Goal: Download file/media: Obtain a digital file from the website

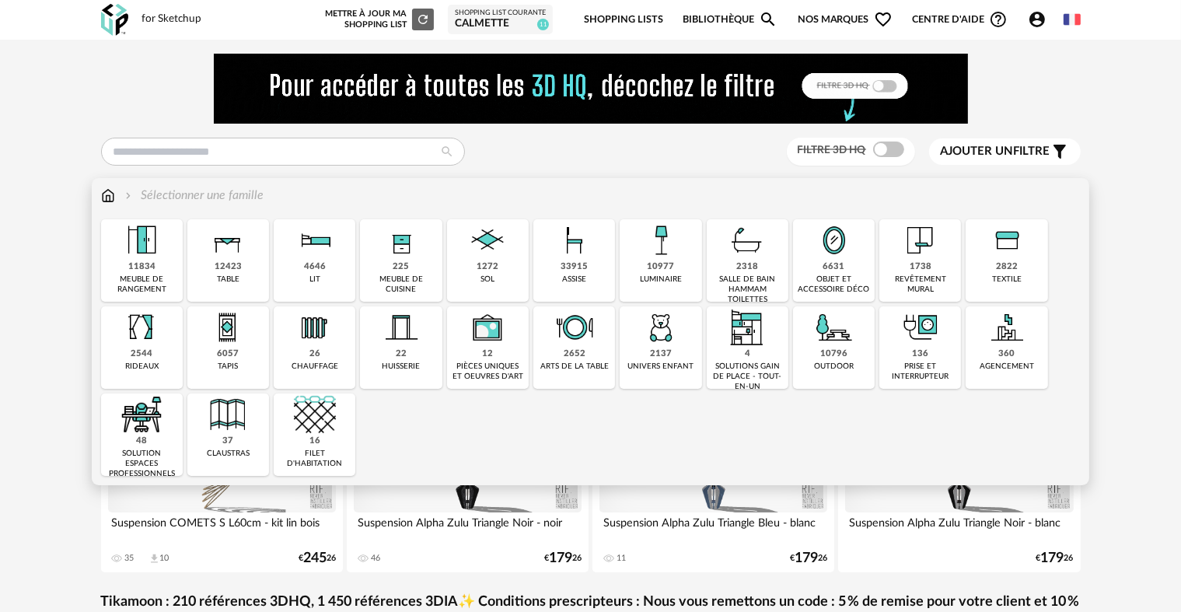
click at [845, 332] on img at bounding box center [834, 327] width 42 height 42
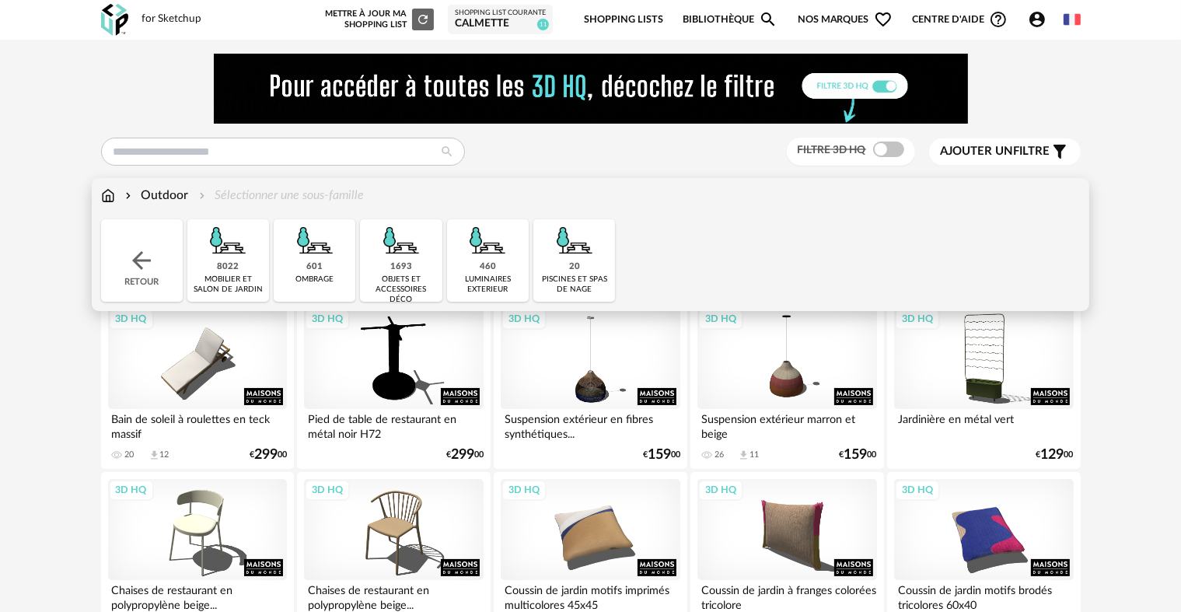
click at [106, 191] on img at bounding box center [108, 196] width 14 height 18
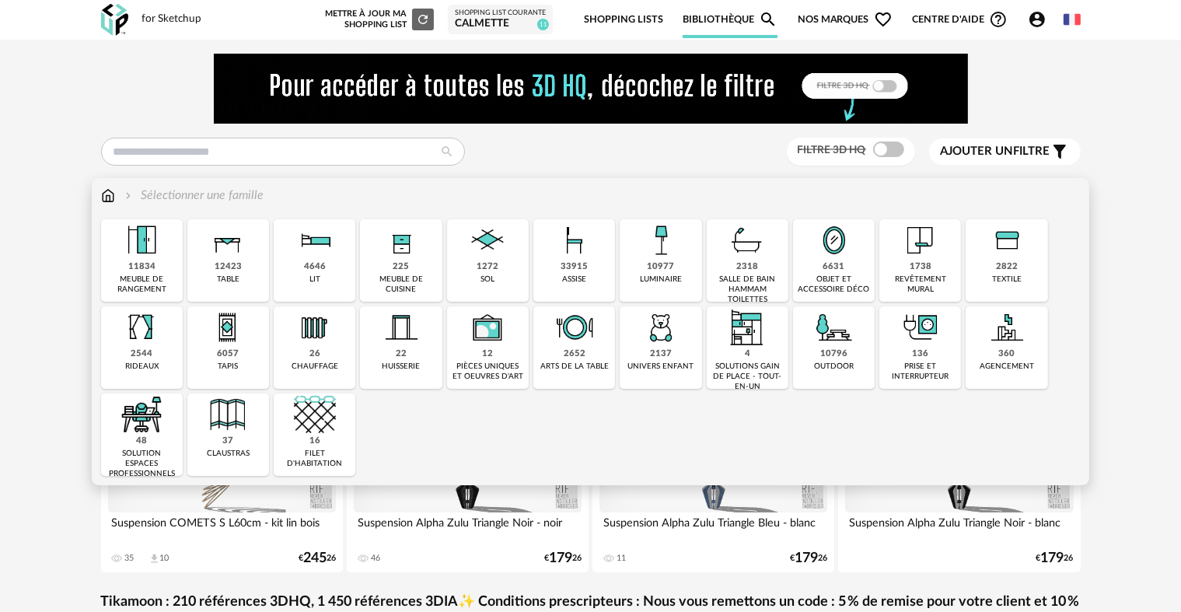
click at [827, 350] on div "10796" at bounding box center [833, 354] width 27 height 12
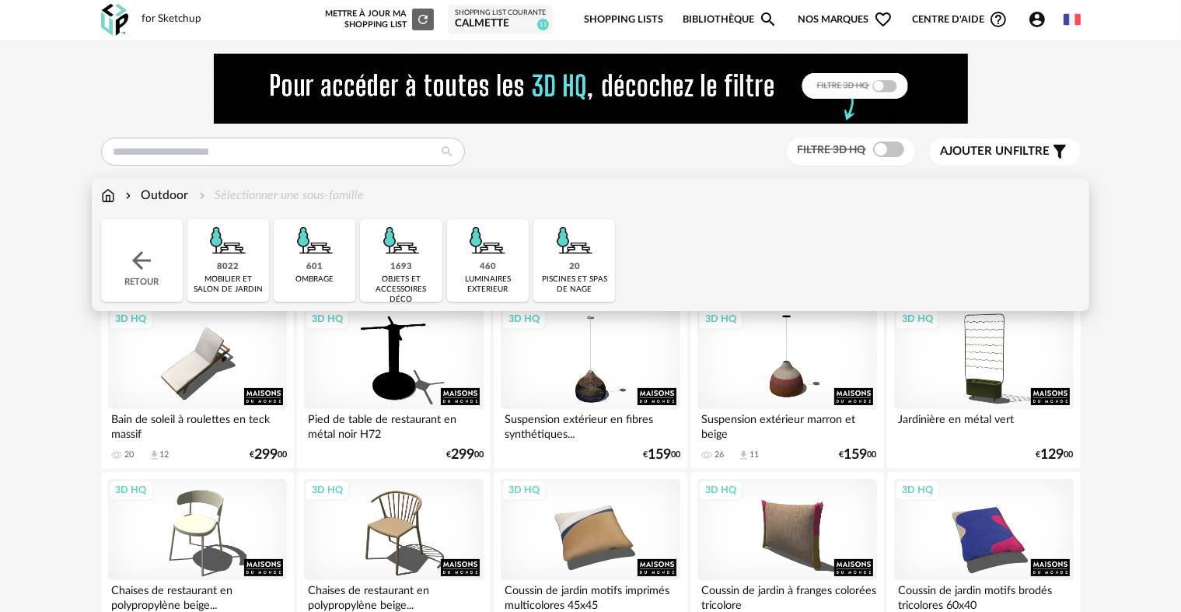
click at [233, 257] on img at bounding box center [228, 240] width 42 height 42
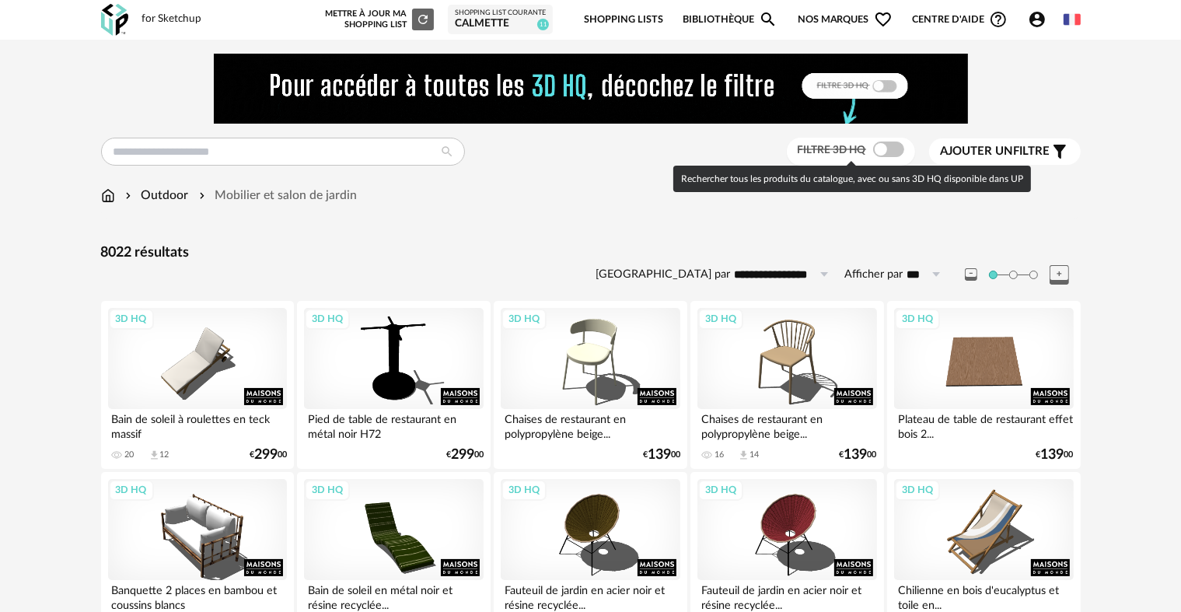
click at [890, 151] on span at bounding box center [888, 150] width 31 height 16
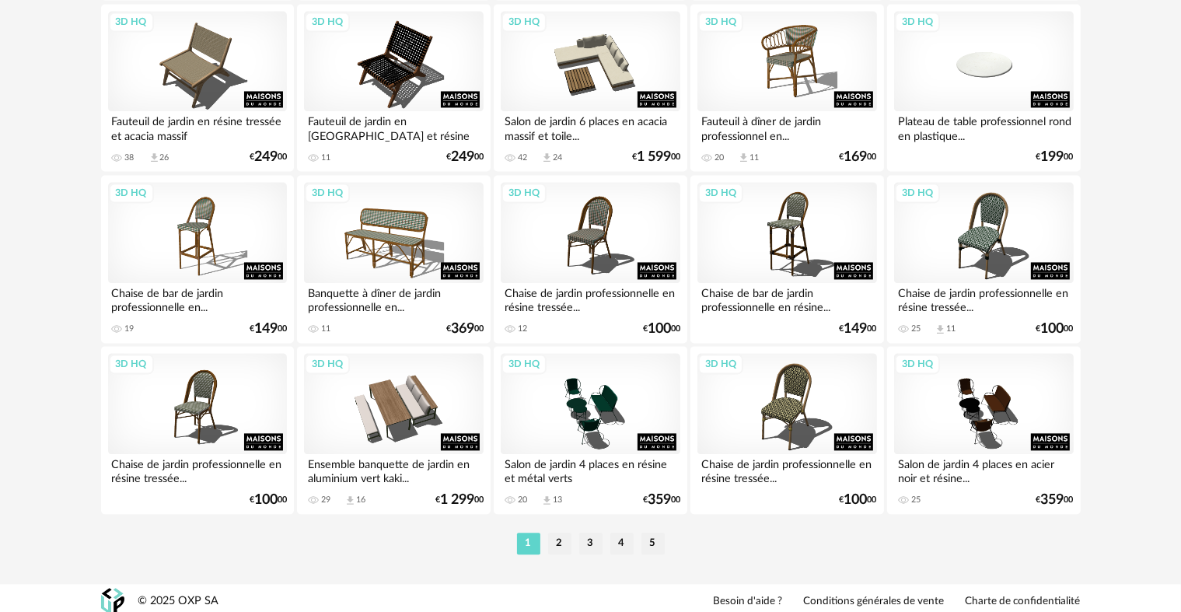
scroll to position [3214, 0]
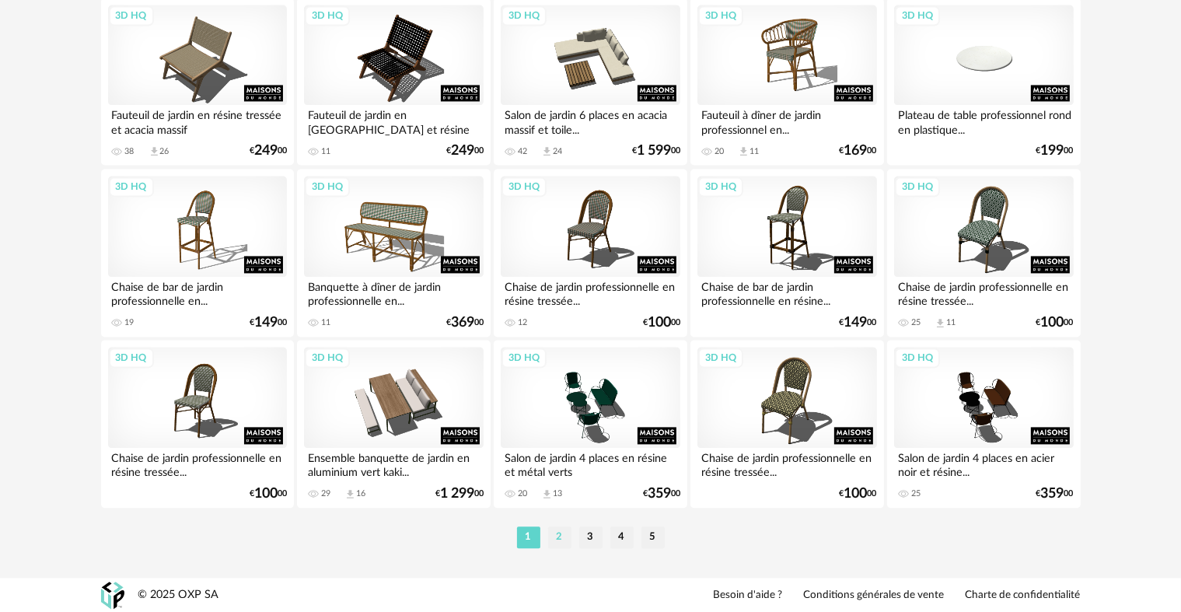
click at [554, 546] on li "2" at bounding box center [559, 538] width 23 height 22
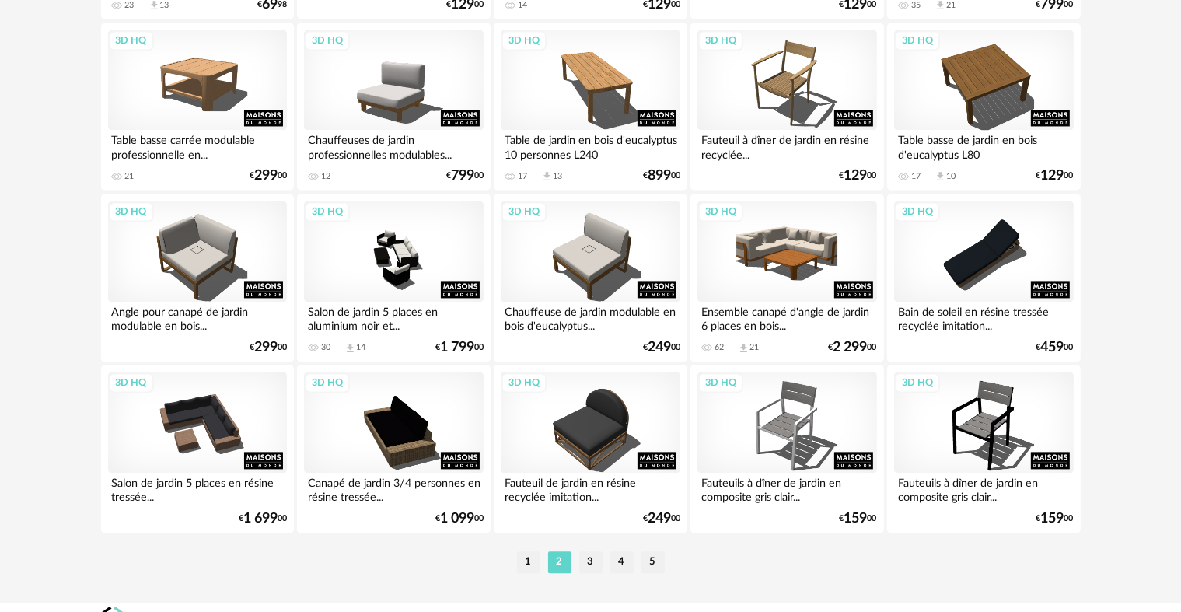
scroll to position [3214, 0]
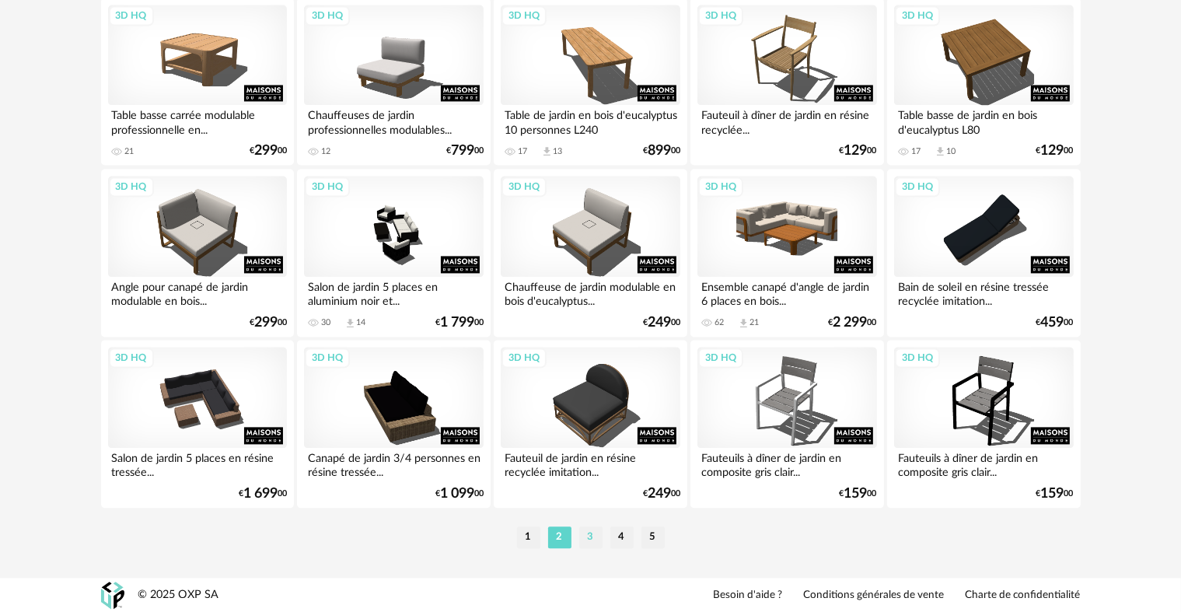
click at [591, 542] on li "3" at bounding box center [590, 538] width 23 height 22
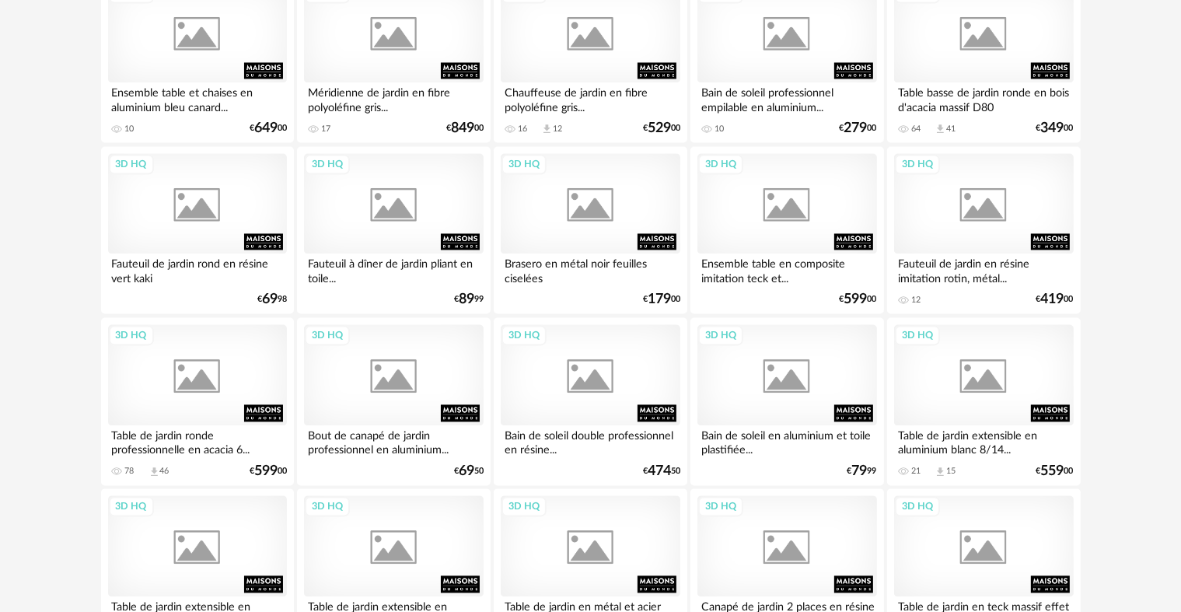
scroll to position [3214, 0]
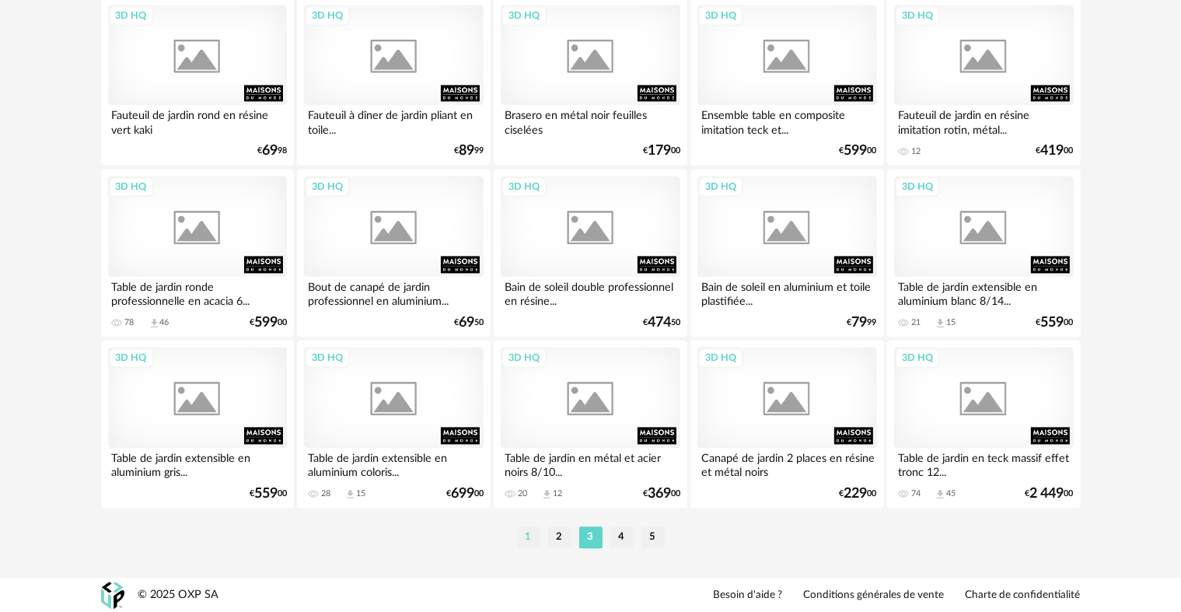
click at [520, 536] on li "1" at bounding box center [528, 538] width 23 height 22
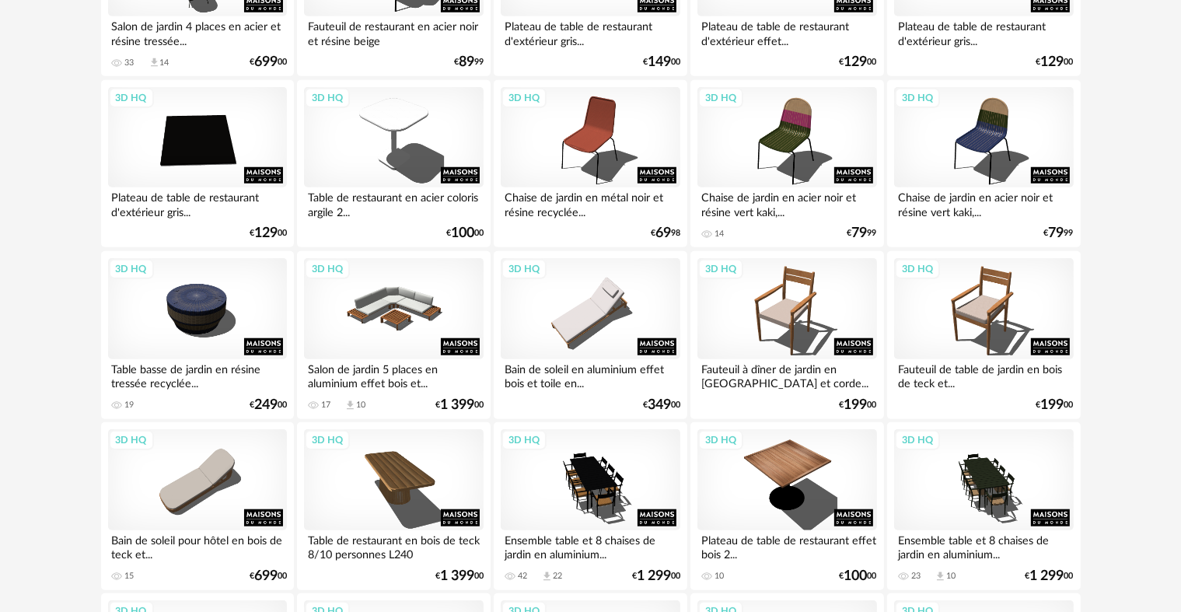
scroll to position [1322, 0]
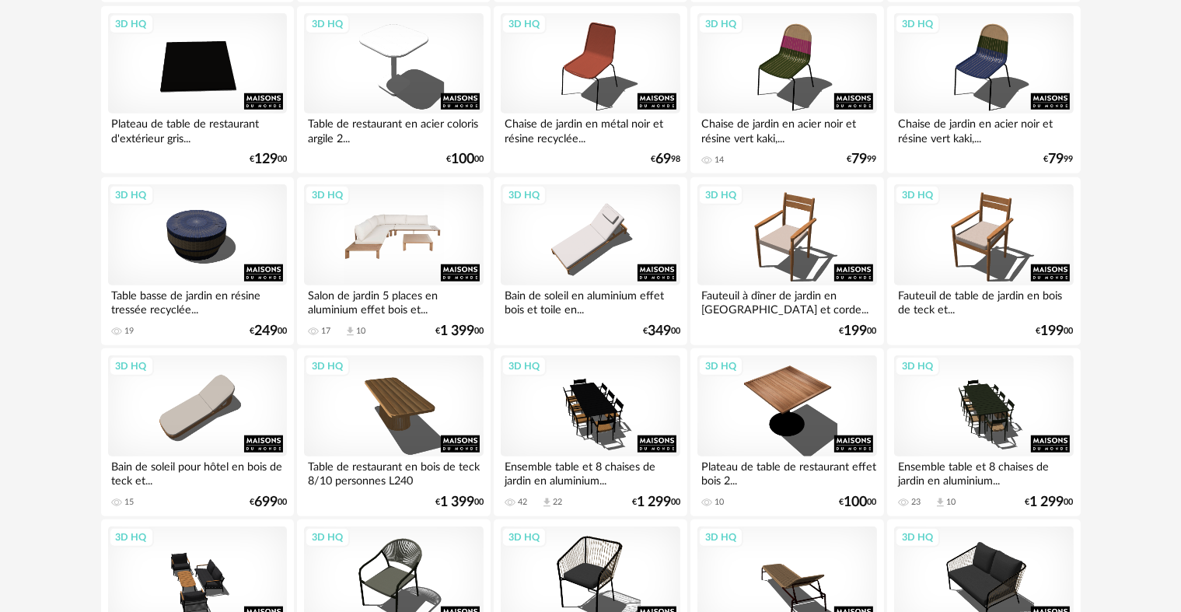
click at [417, 230] on div "3D HQ" at bounding box center [393, 234] width 179 height 101
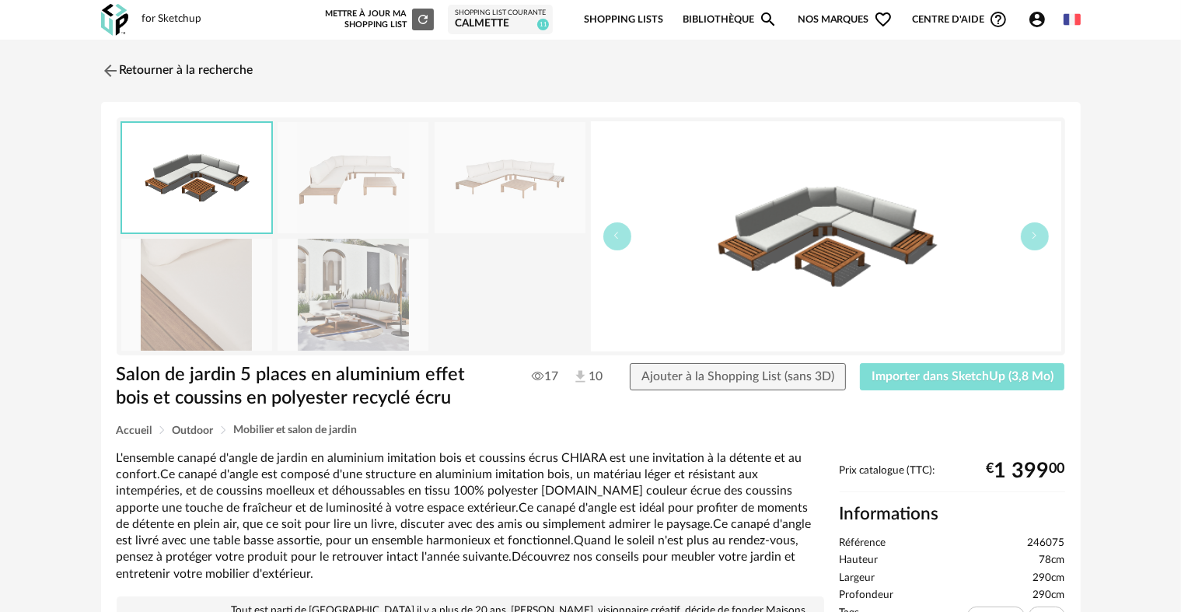
click at [948, 376] on span "Importer dans SketchUp (3,8 Mo)" at bounding box center [963, 376] width 182 height 12
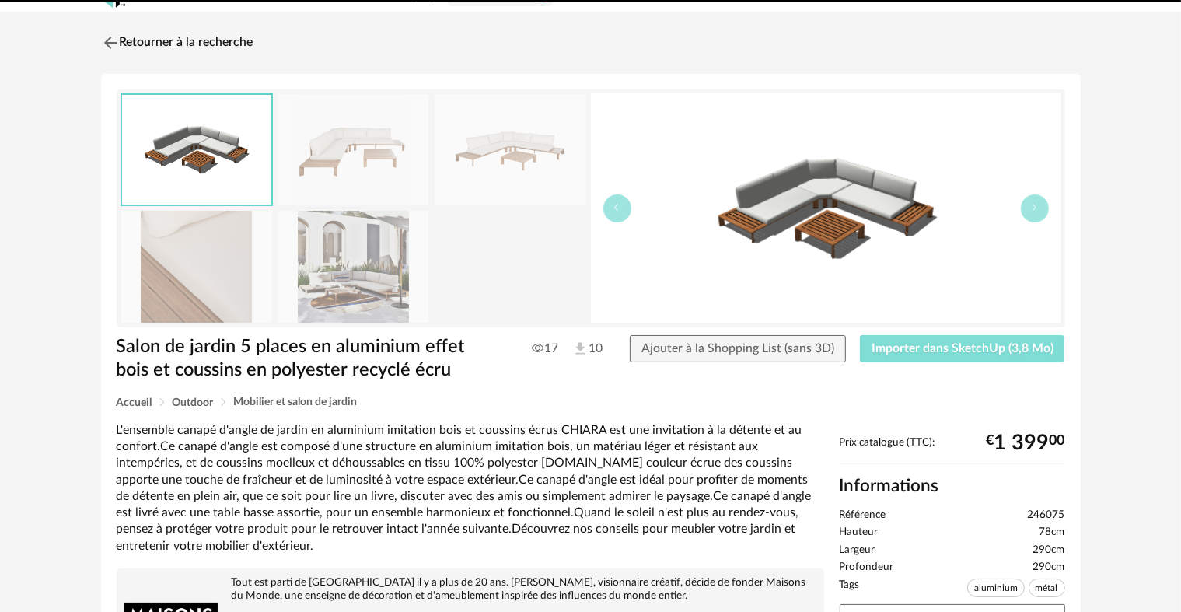
scroll to position [78, 0]
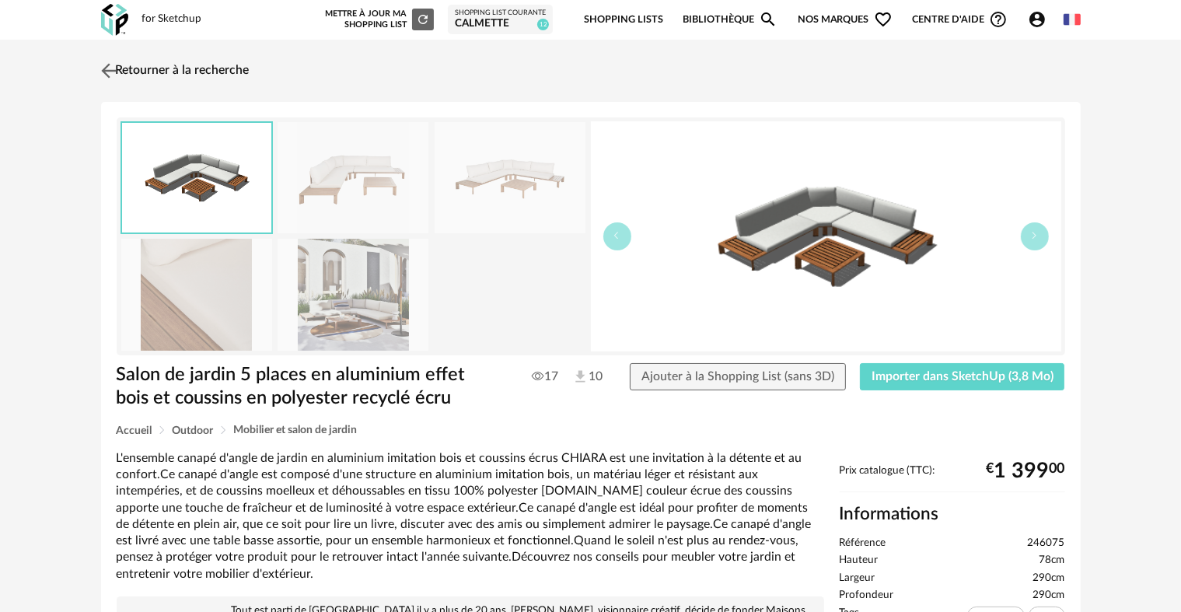
click at [103, 71] on img at bounding box center [108, 70] width 23 height 23
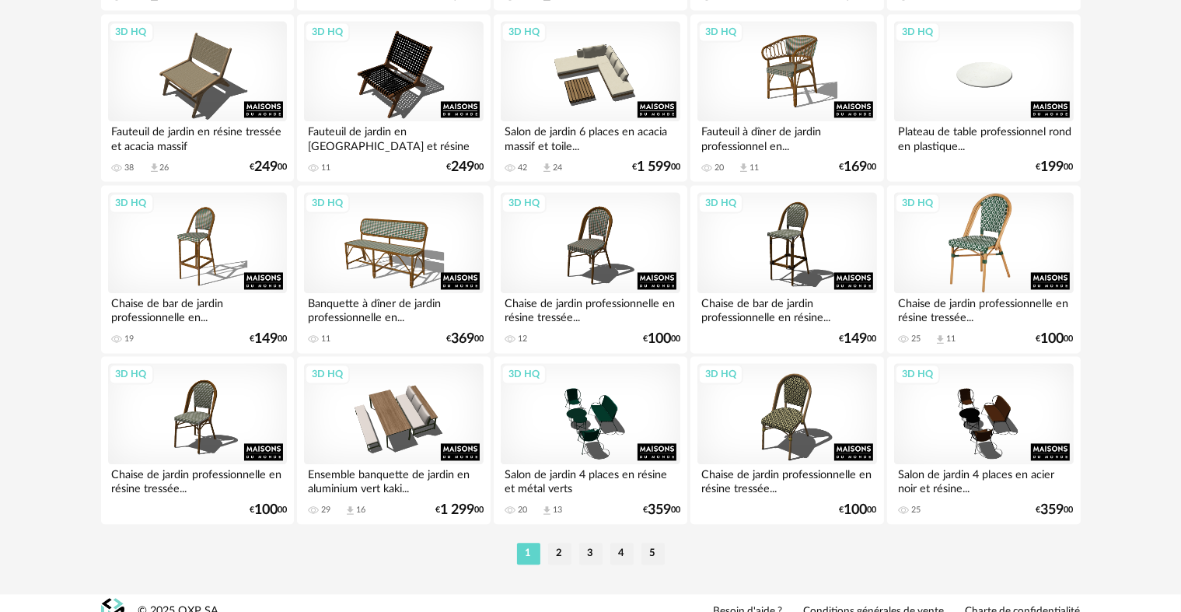
scroll to position [3214, 0]
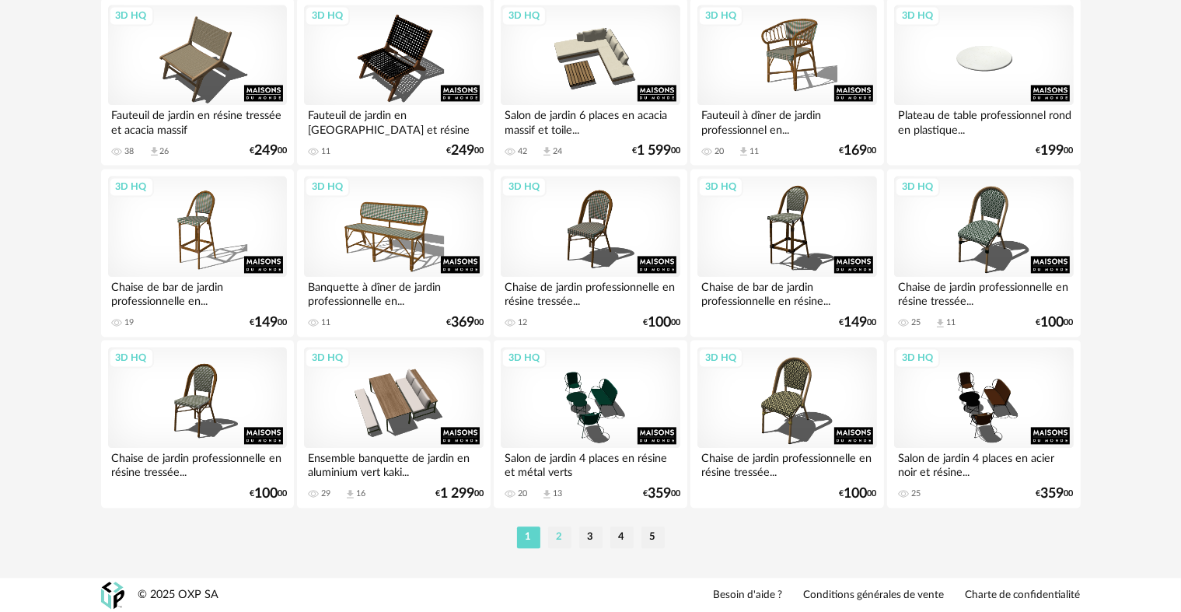
click at [554, 534] on li "2" at bounding box center [559, 538] width 23 height 22
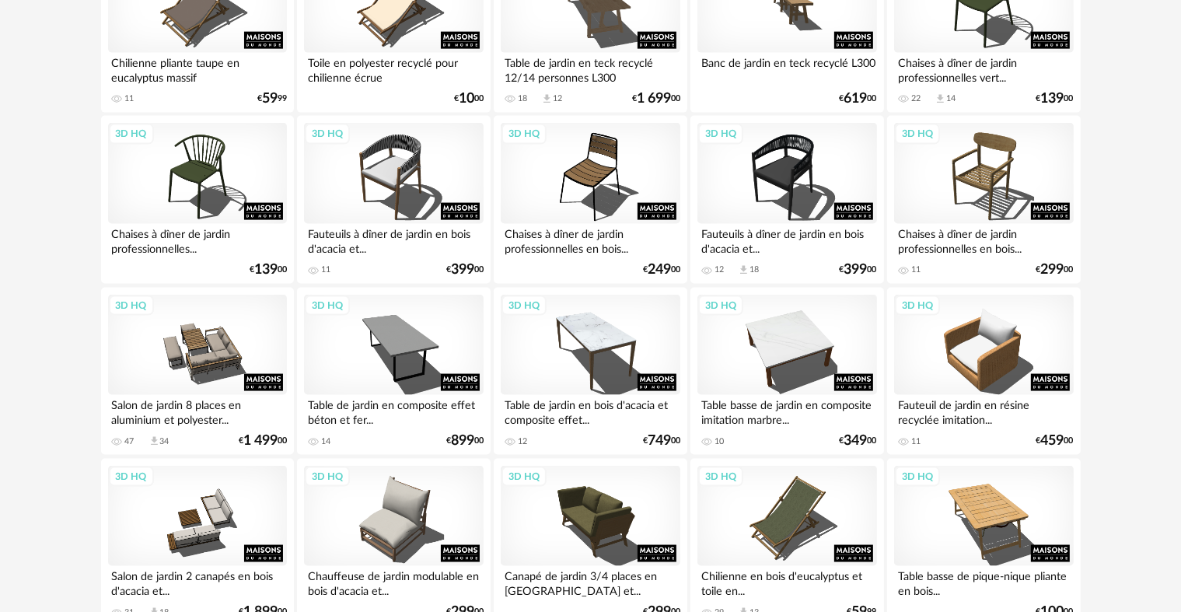
scroll to position [2333, 0]
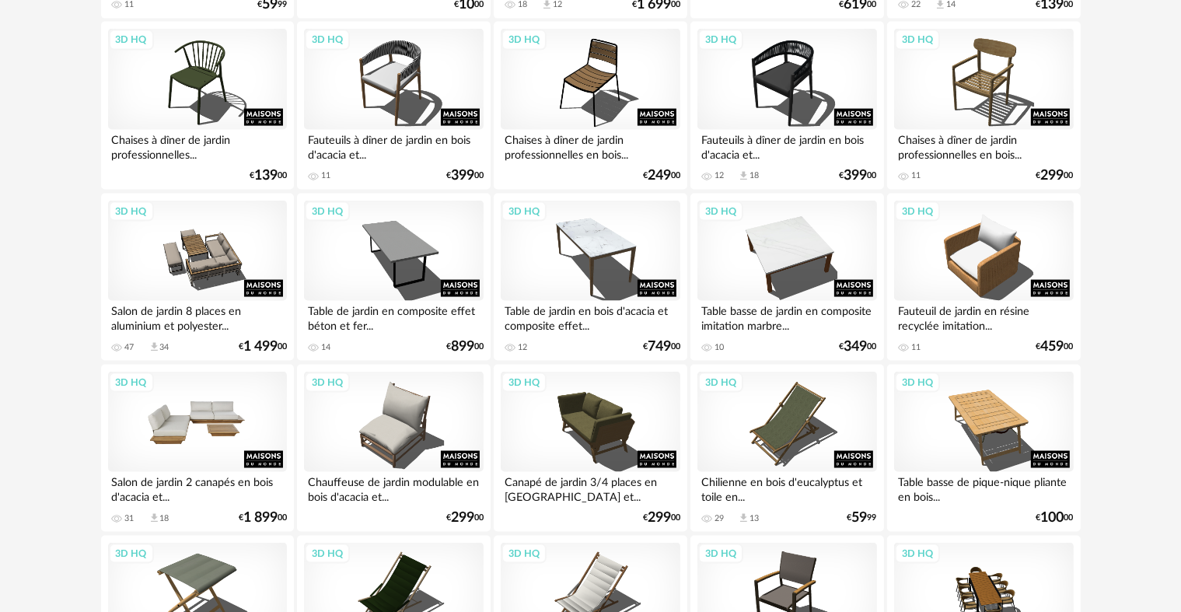
click at [170, 415] on div "3D HQ" at bounding box center [197, 422] width 179 height 101
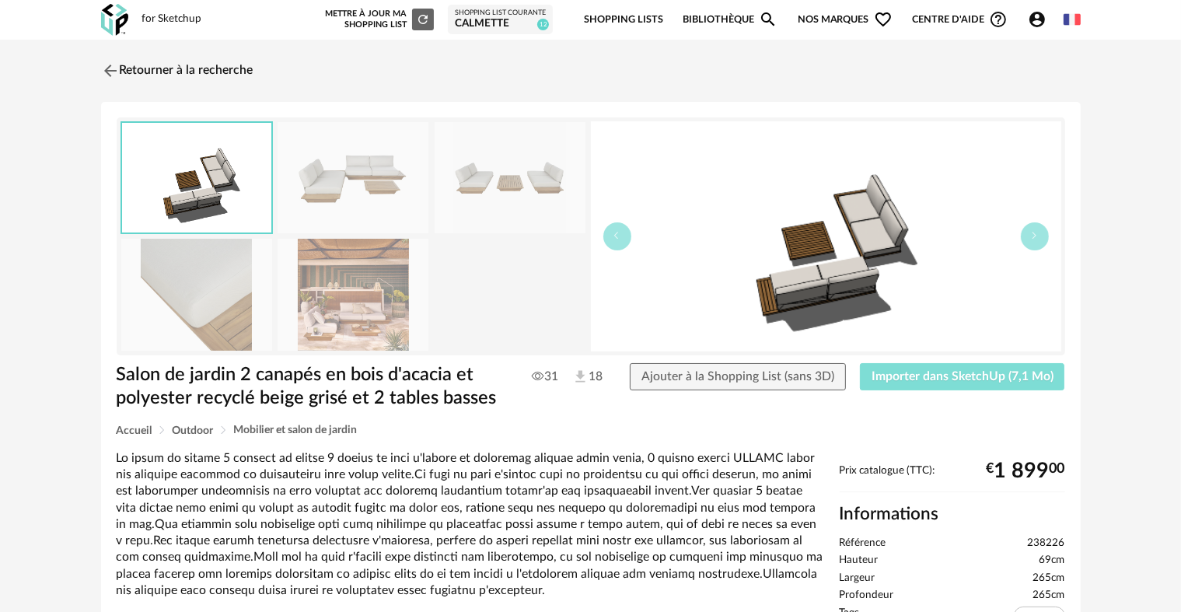
click at [958, 369] on button "Importer dans SketchUp (7,1 Mo)" at bounding box center [962, 377] width 205 height 28
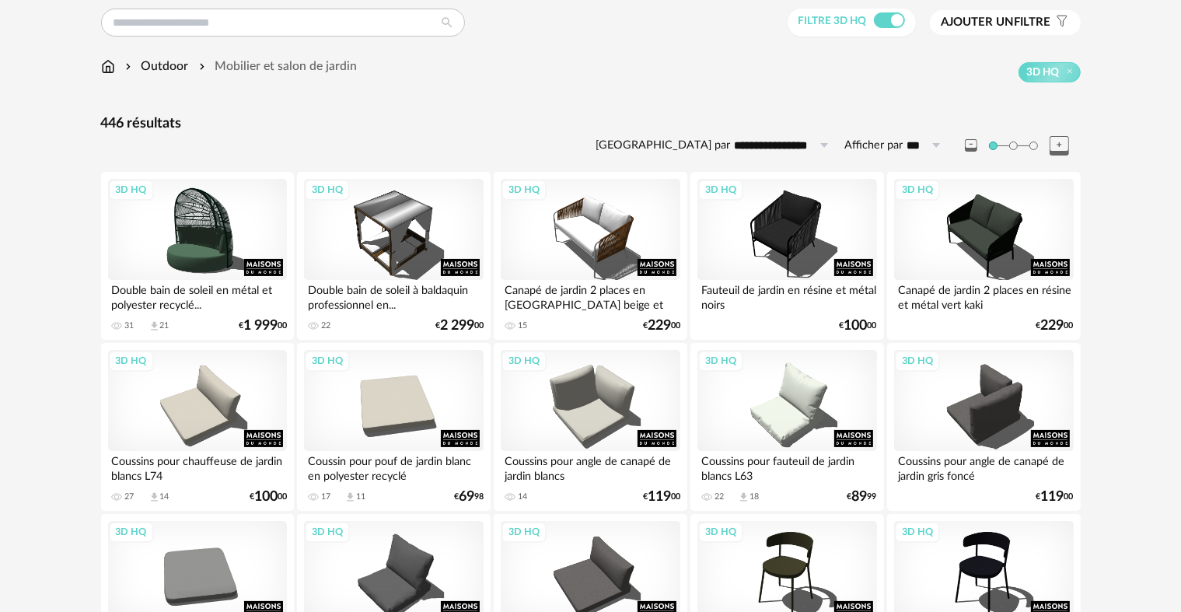
scroll to position [121, 0]
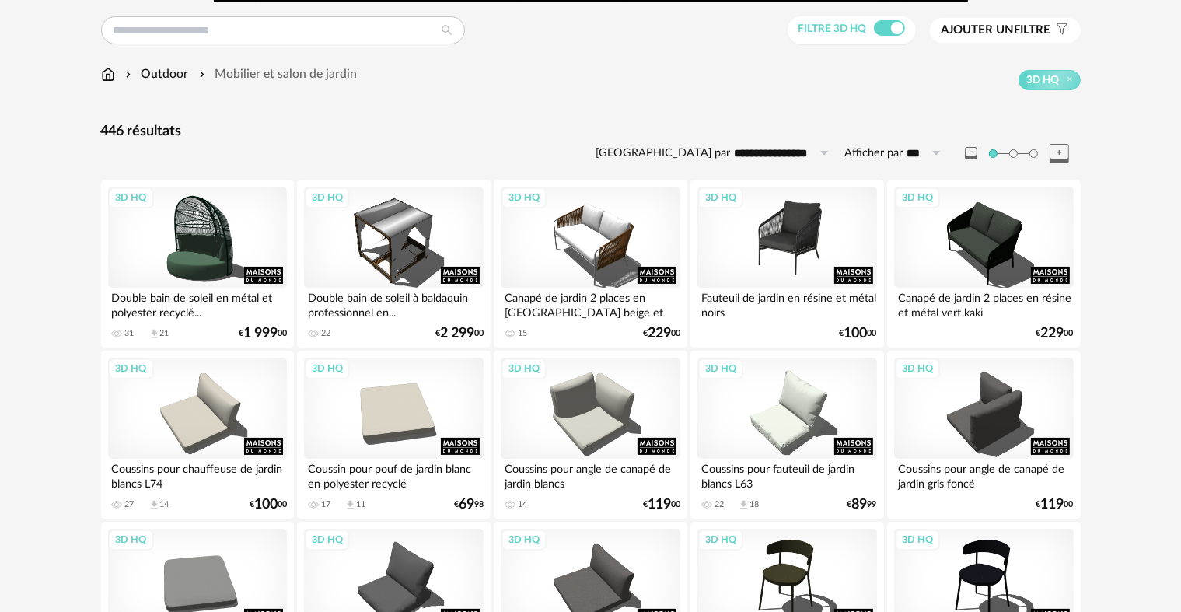
click at [797, 229] on div "3D HQ" at bounding box center [787, 237] width 179 height 101
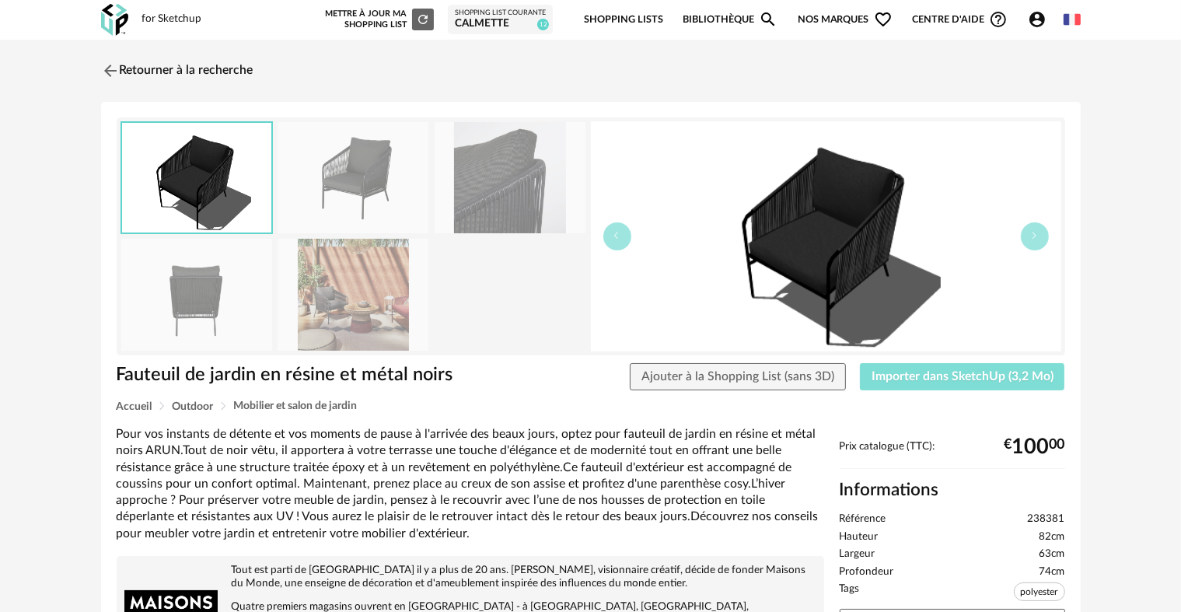
click at [939, 371] on span "Importer dans SketchUp (3,2 Mo)" at bounding box center [963, 376] width 182 height 12
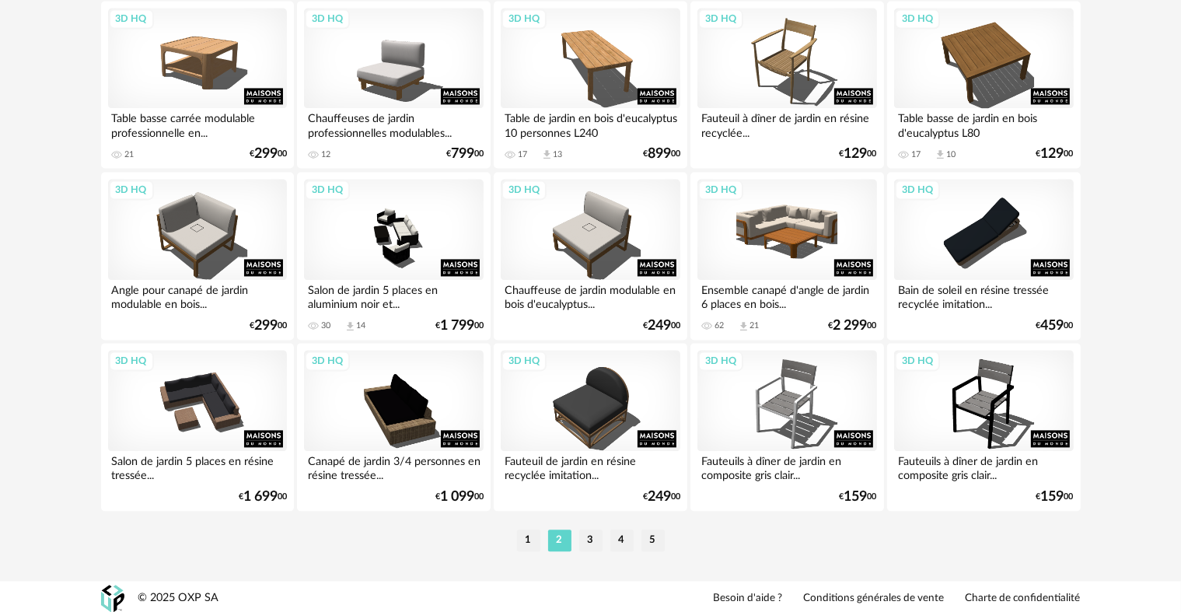
scroll to position [3214, 0]
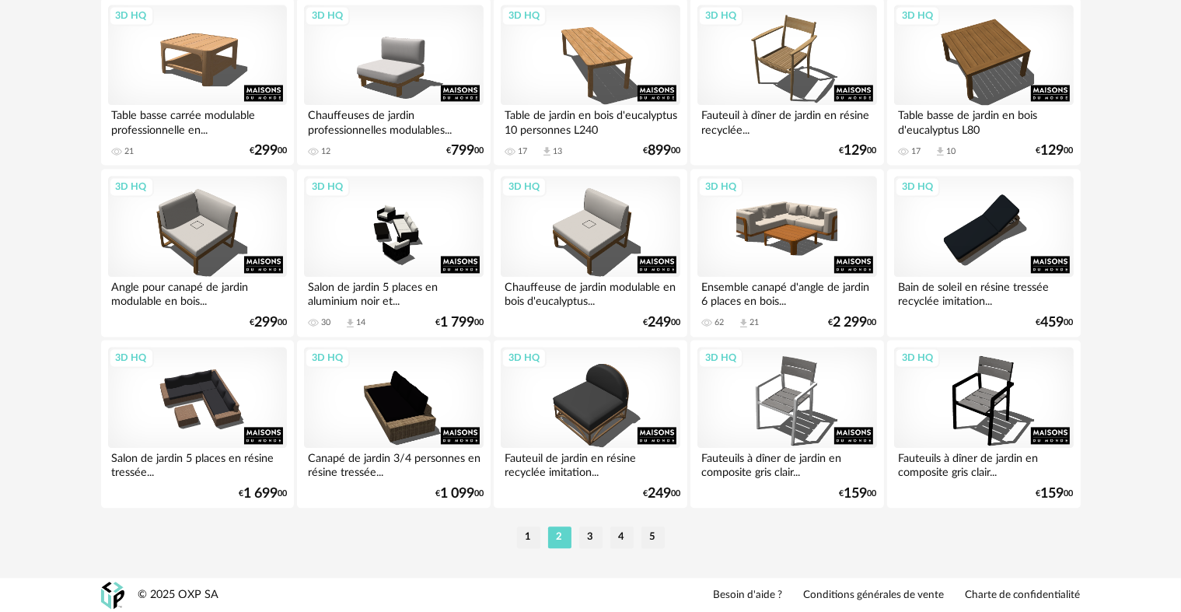
click at [586, 544] on li "3" at bounding box center [590, 538] width 23 height 22
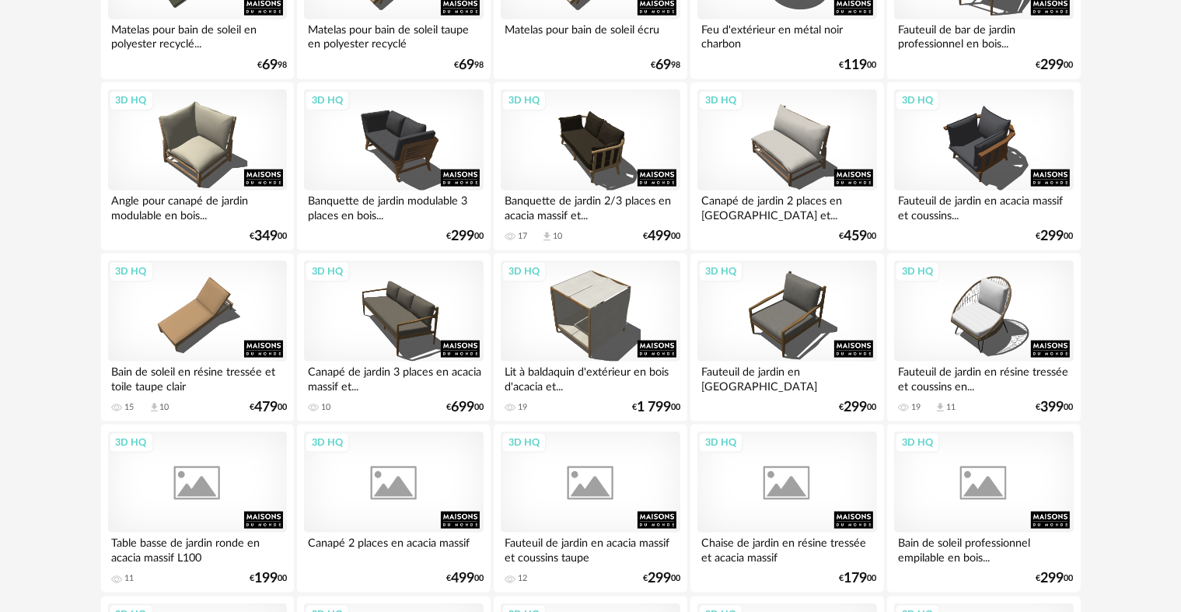
scroll to position [1944, 0]
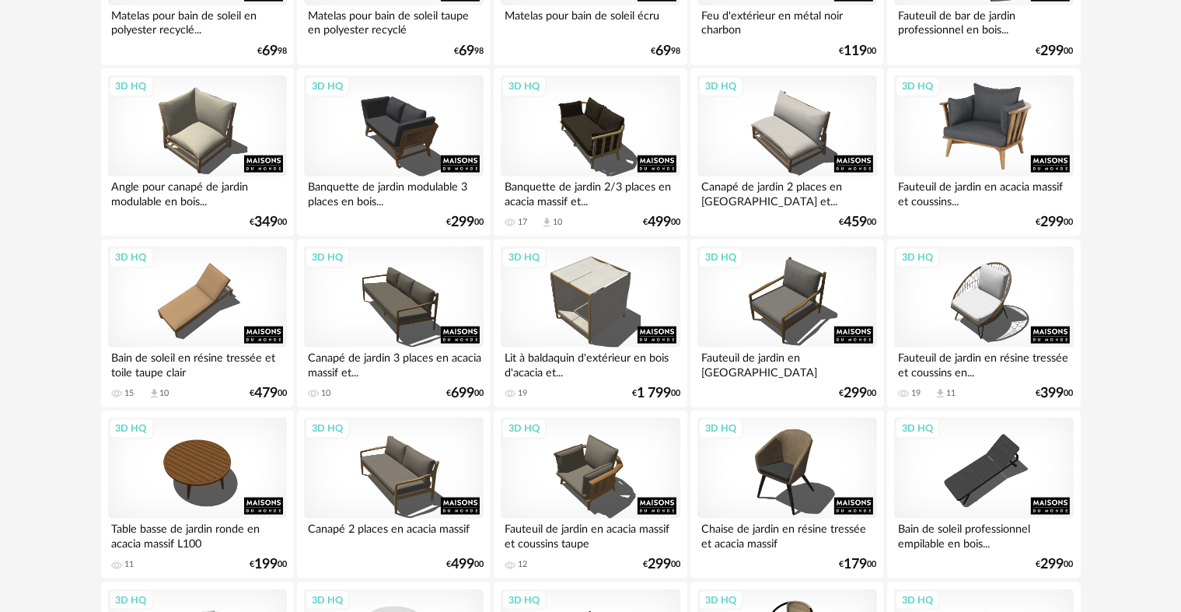
click at [981, 128] on div "3D HQ" at bounding box center [983, 125] width 179 height 101
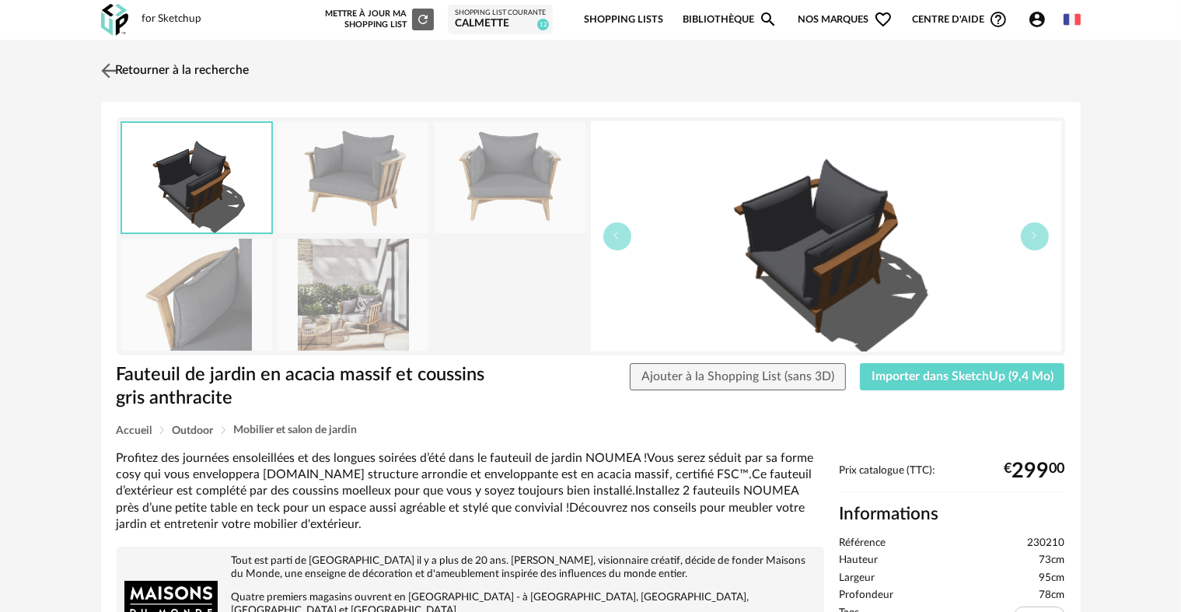
click at [101, 69] on img at bounding box center [108, 70] width 23 height 23
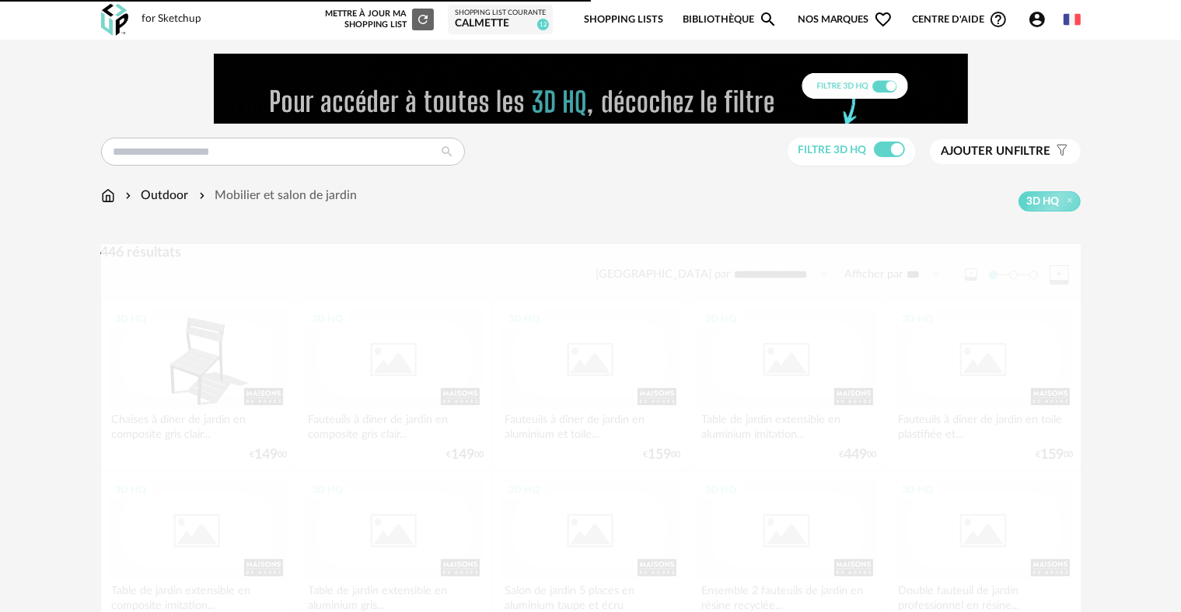
scroll to position [1944, 0]
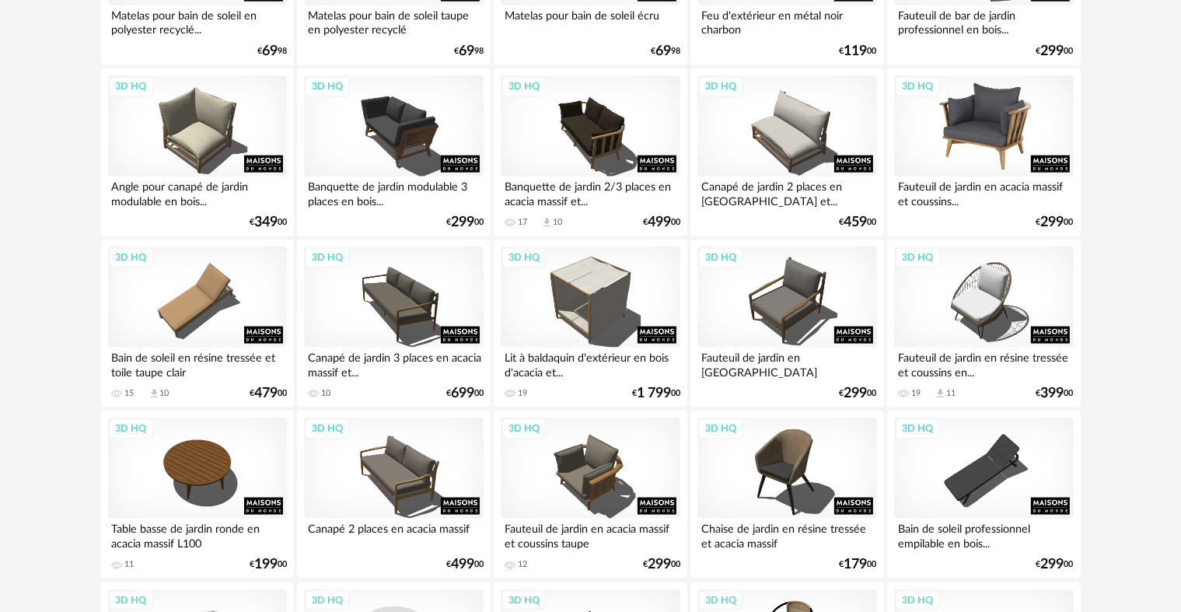
click at [972, 150] on div "3D HQ" at bounding box center [983, 125] width 179 height 101
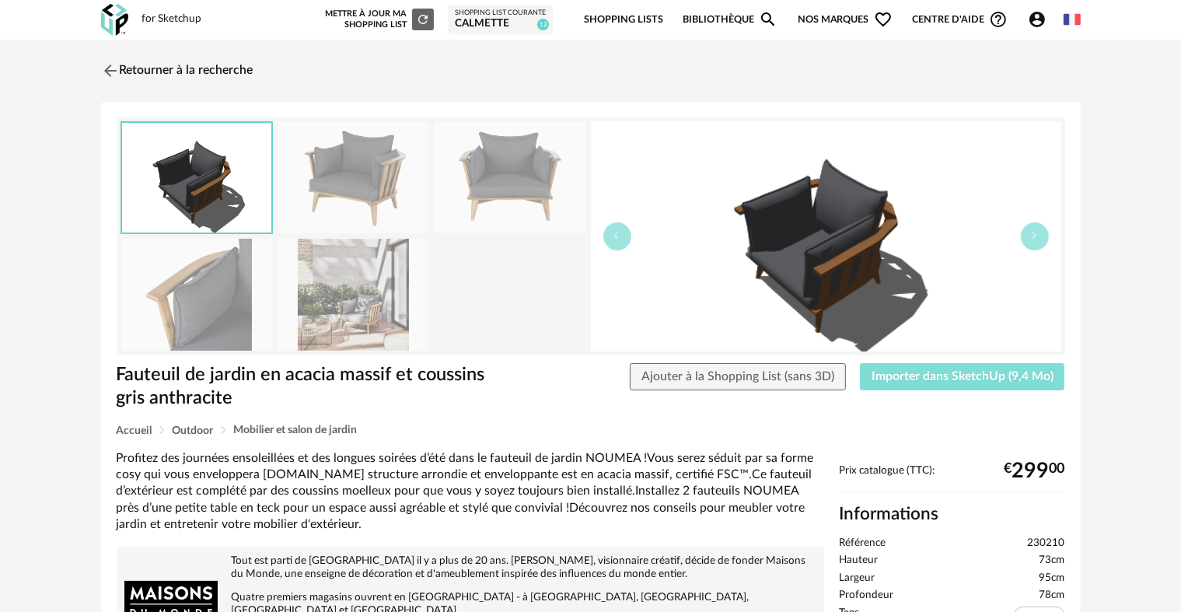
click at [943, 376] on span "Importer dans SketchUp (9,4 Mo)" at bounding box center [963, 376] width 182 height 12
click at [860, 363] on button "Importer dans SketchUp (9,4 Mo)" at bounding box center [962, 377] width 205 height 28
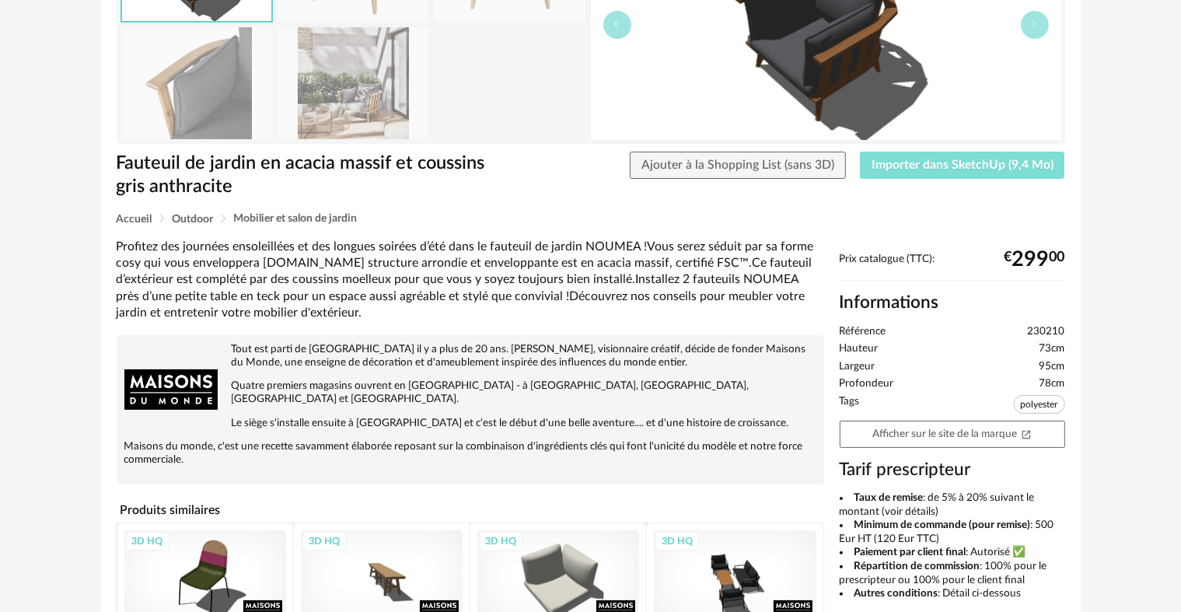
scroll to position [233, 0]
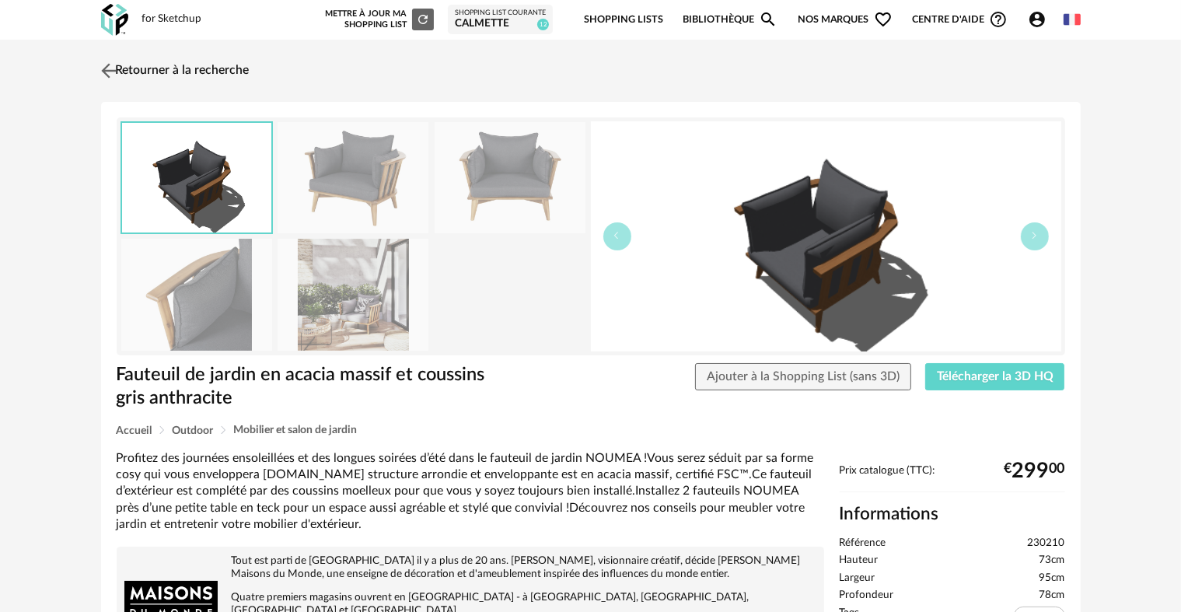
click at [103, 68] on img at bounding box center [108, 70] width 23 height 23
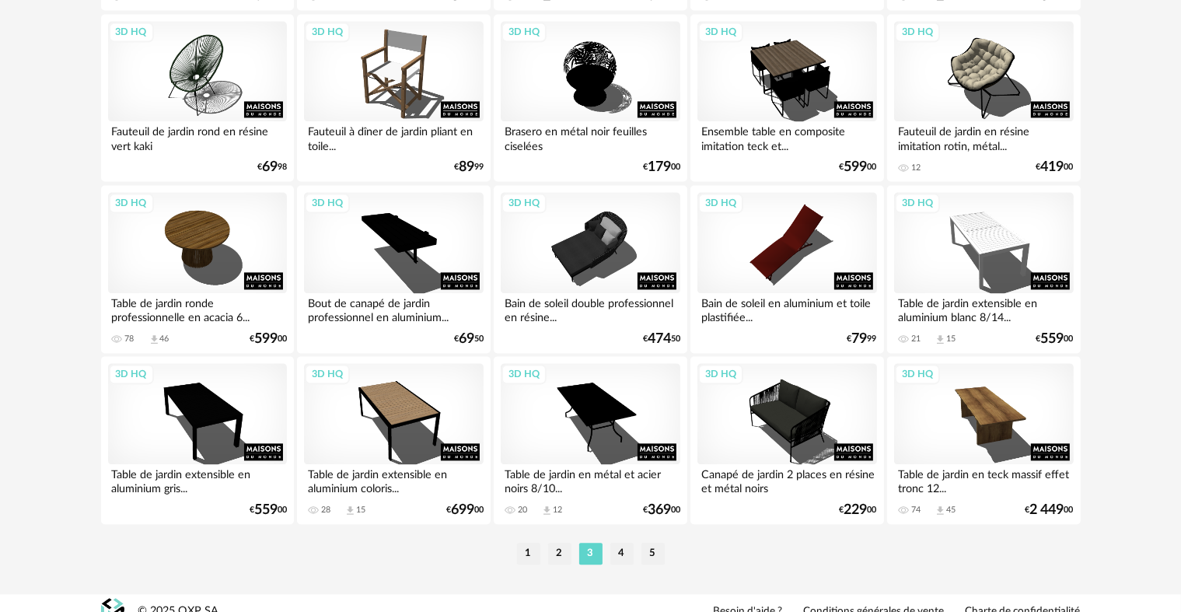
scroll to position [3214, 0]
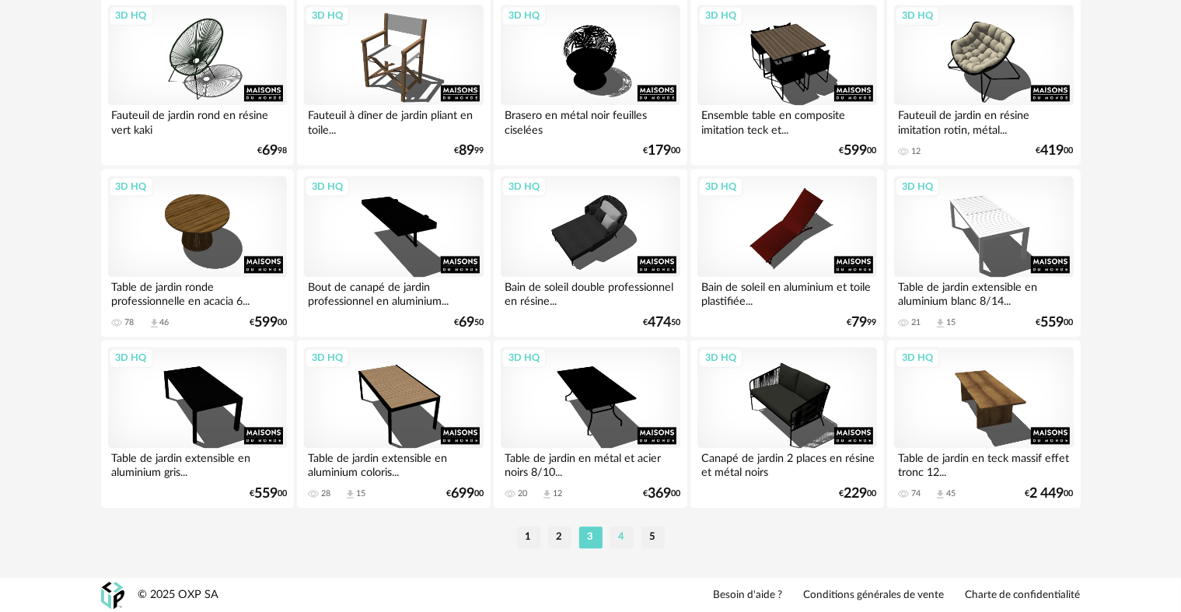
click at [621, 538] on li "4" at bounding box center [622, 538] width 23 height 22
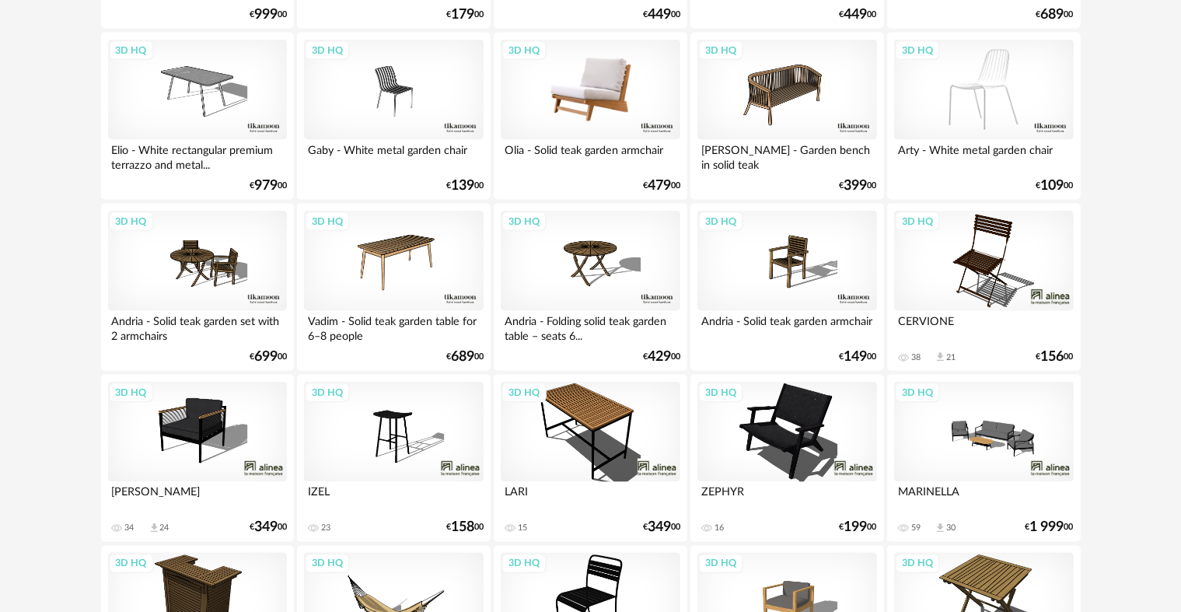
scroll to position [2489, 0]
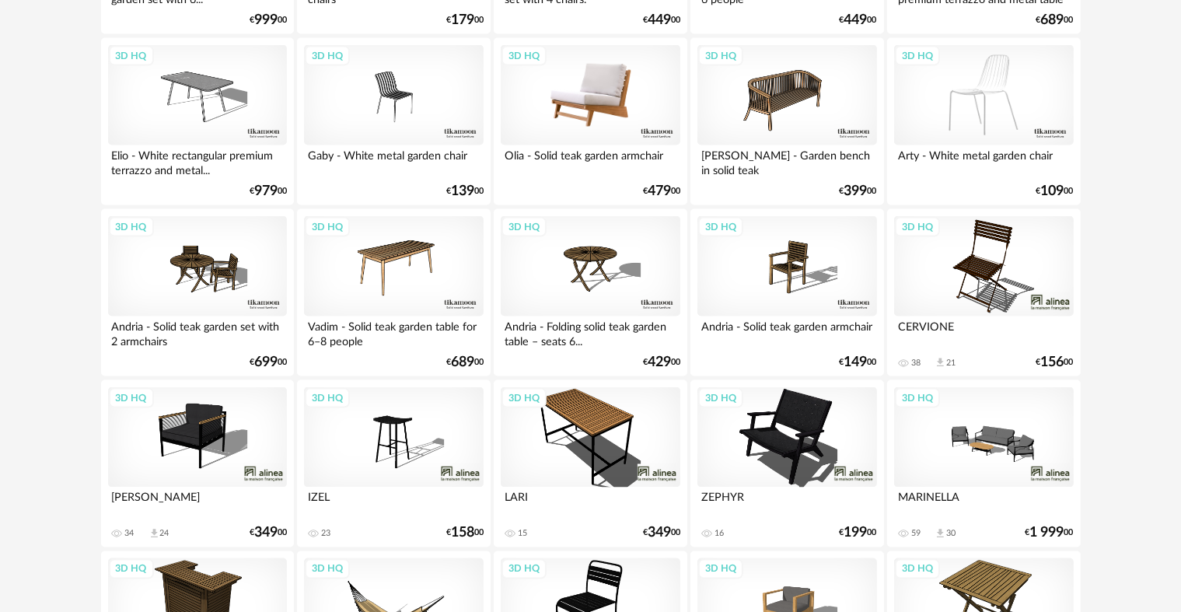
click at [604, 85] on div "3D HQ" at bounding box center [590, 95] width 179 height 101
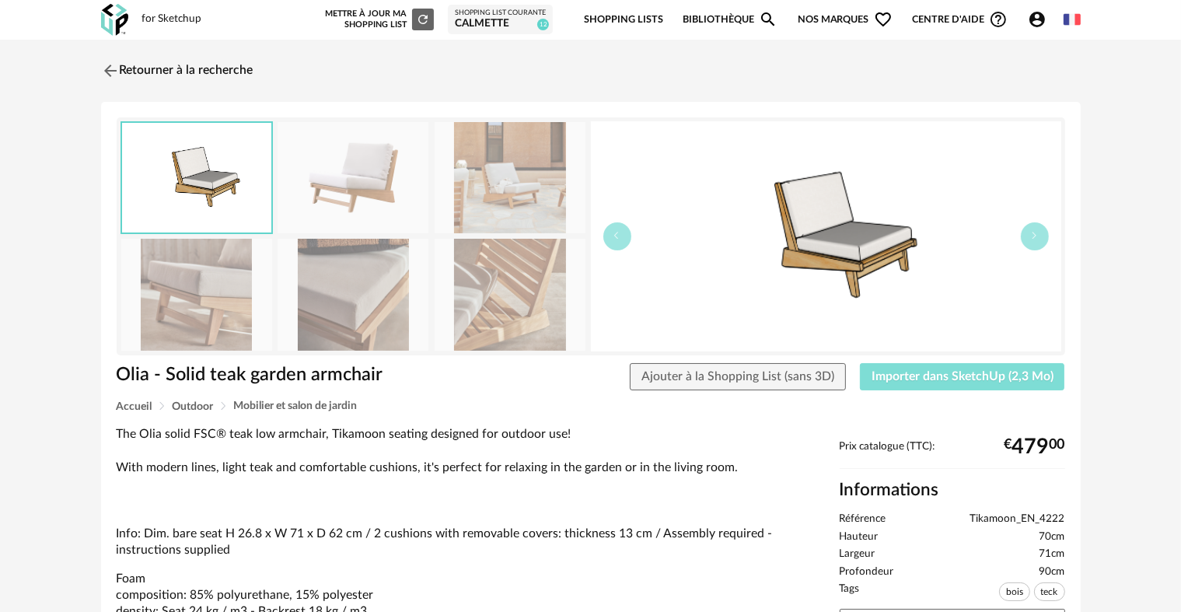
click at [938, 379] on span "Importer dans SketchUp (2,3 Mo)" at bounding box center [963, 376] width 182 height 12
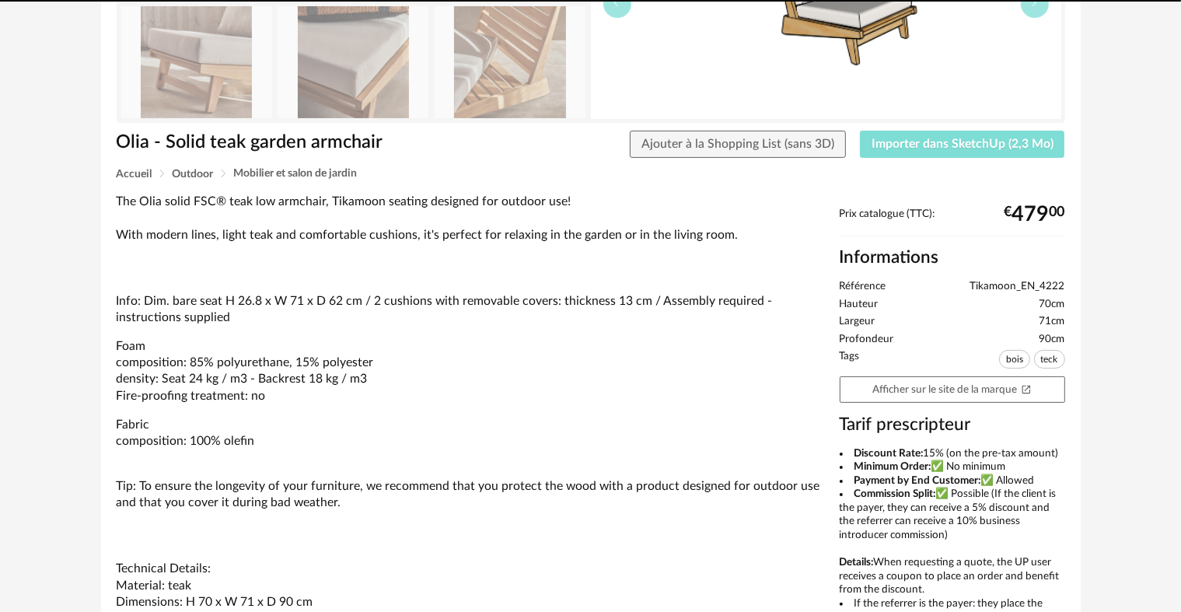
scroll to position [233, 0]
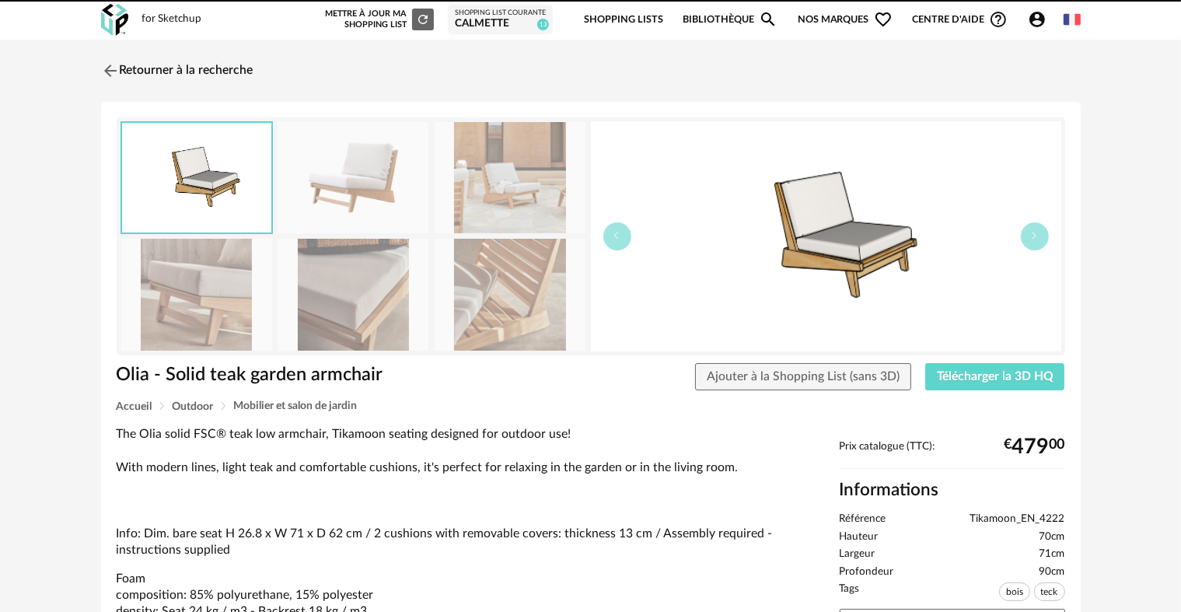
click at [112, 65] on img at bounding box center [110, 70] width 19 height 19
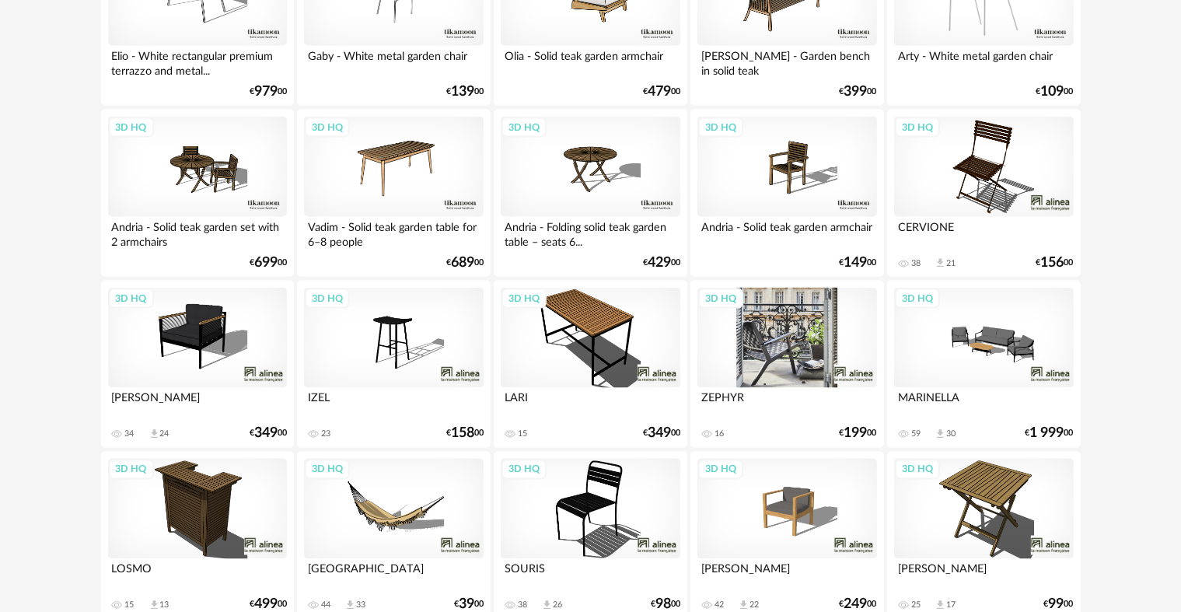
scroll to position [2625, 0]
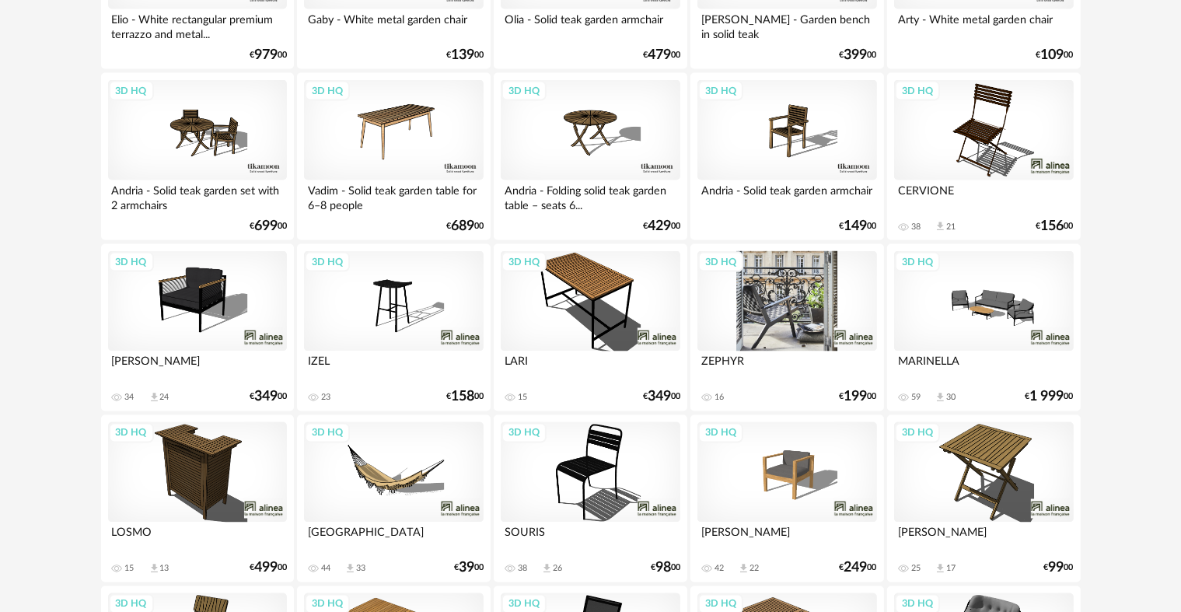
click at [784, 298] on div "3D HQ" at bounding box center [787, 301] width 179 height 101
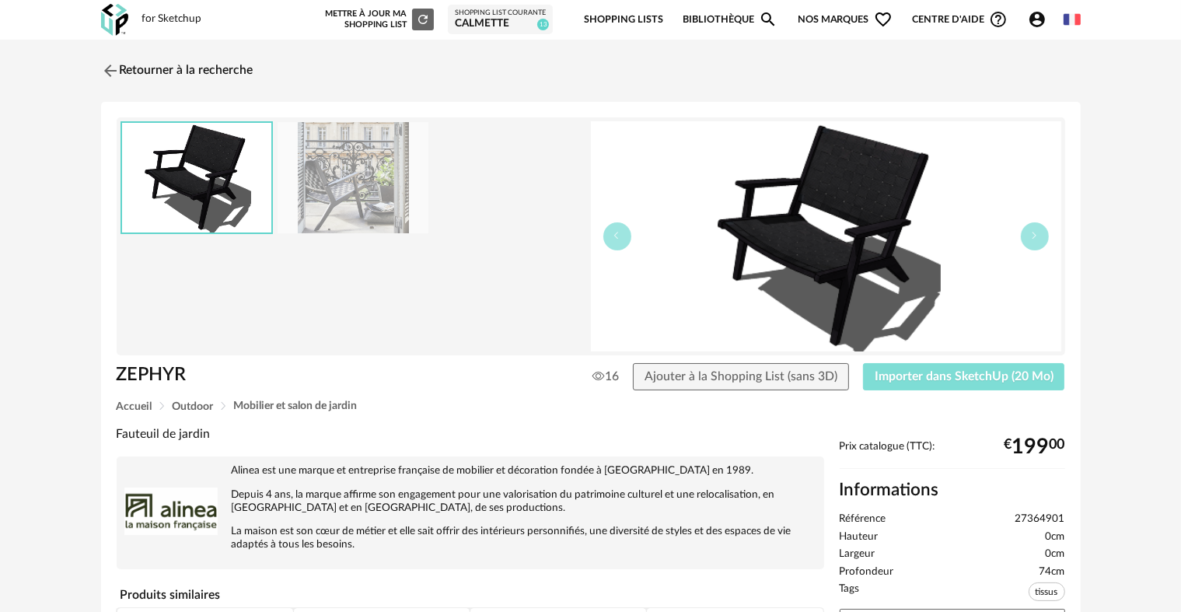
click at [908, 368] on button "Importer dans SketchUp (20 Mo)" at bounding box center [964, 377] width 202 height 28
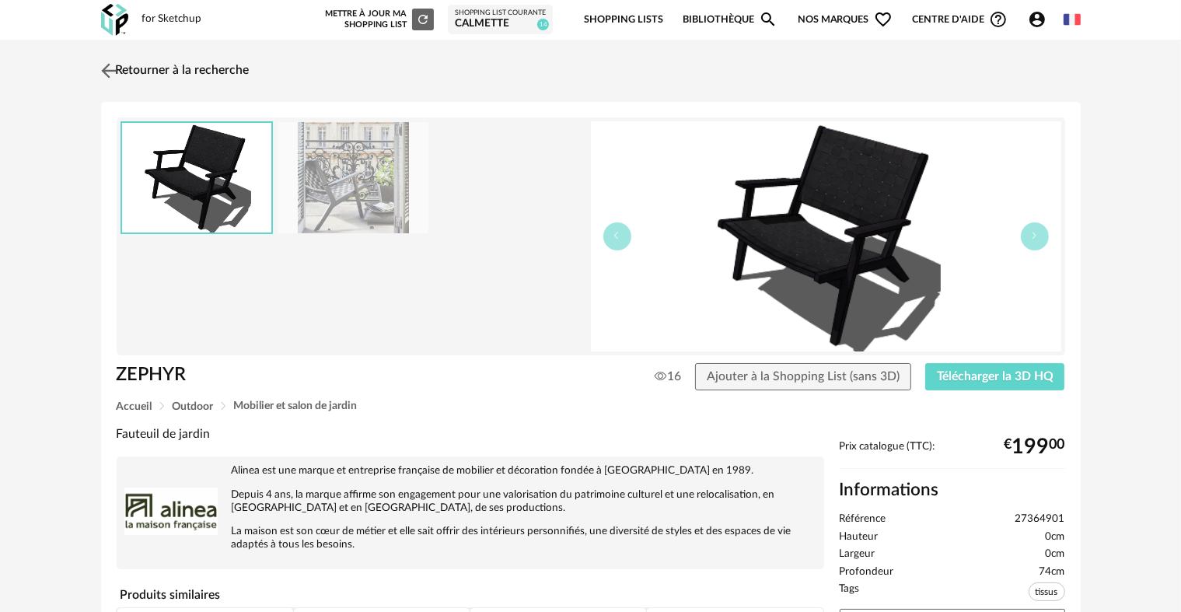
click at [112, 65] on img at bounding box center [108, 70] width 23 height 23
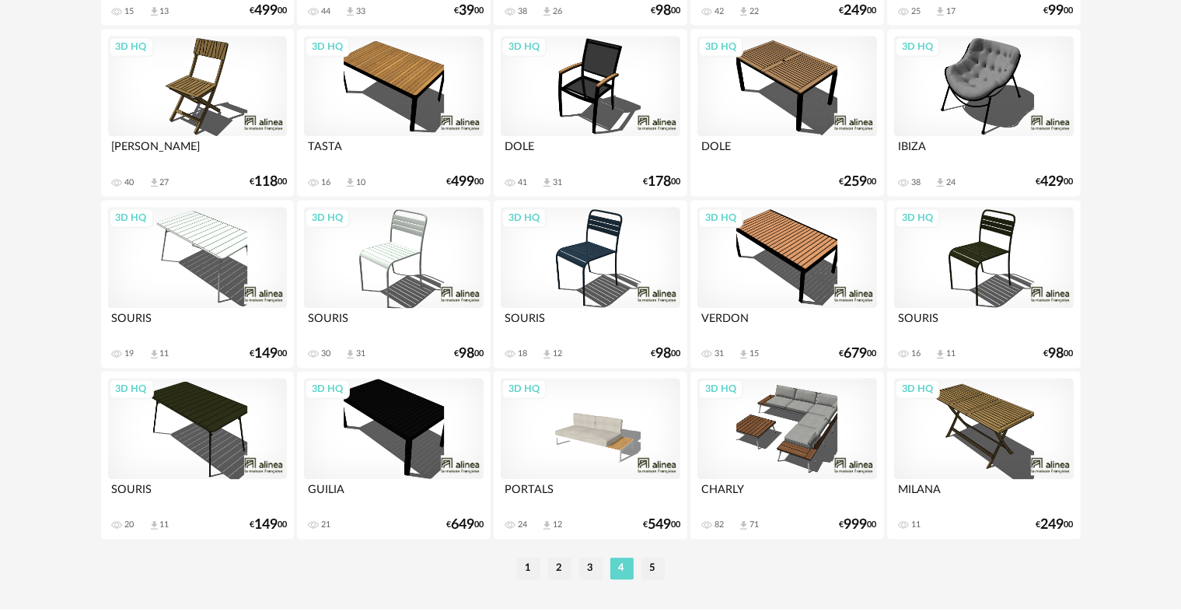
scroll to position [3214, 0]
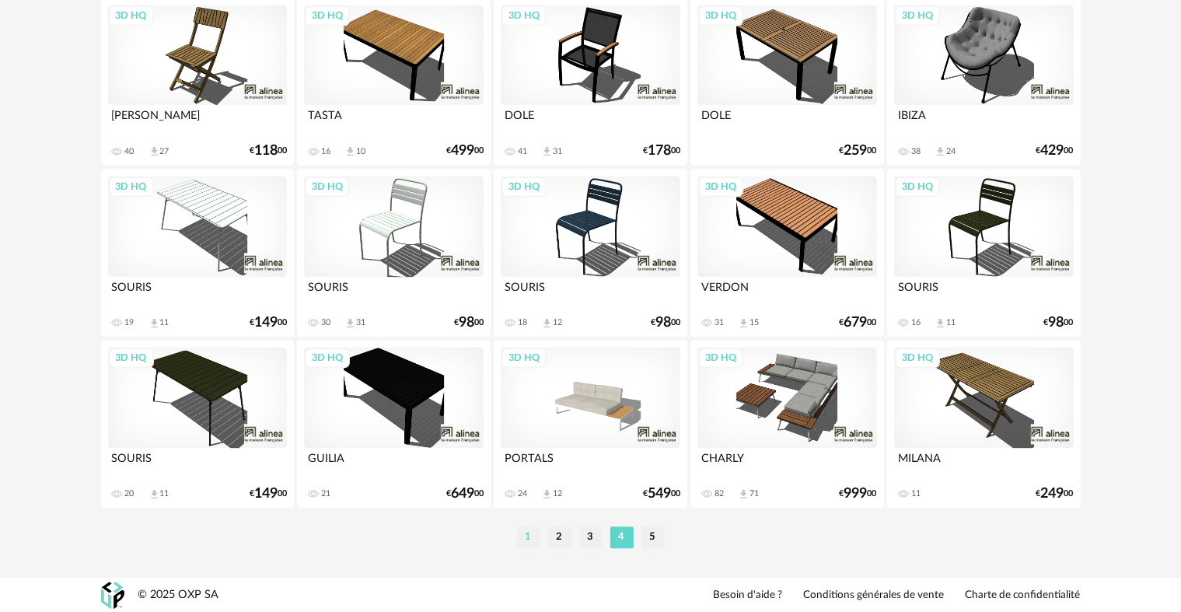
click at [529, 527] on li "1" at bounding box center [528, 538] width 23 height 22
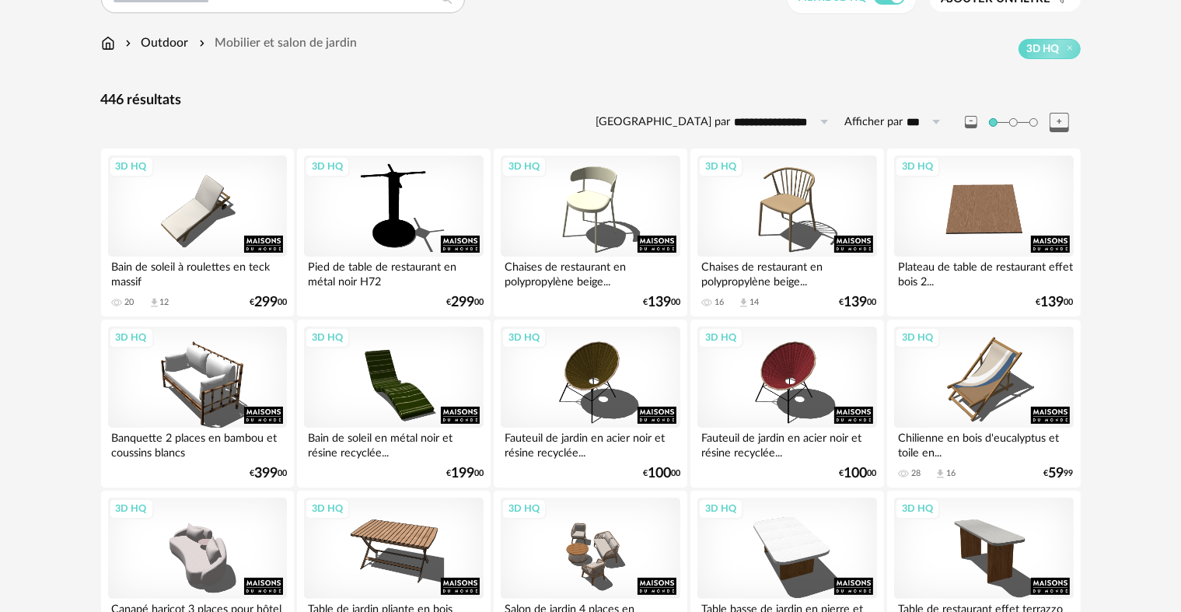
scroll to position [156, 0]
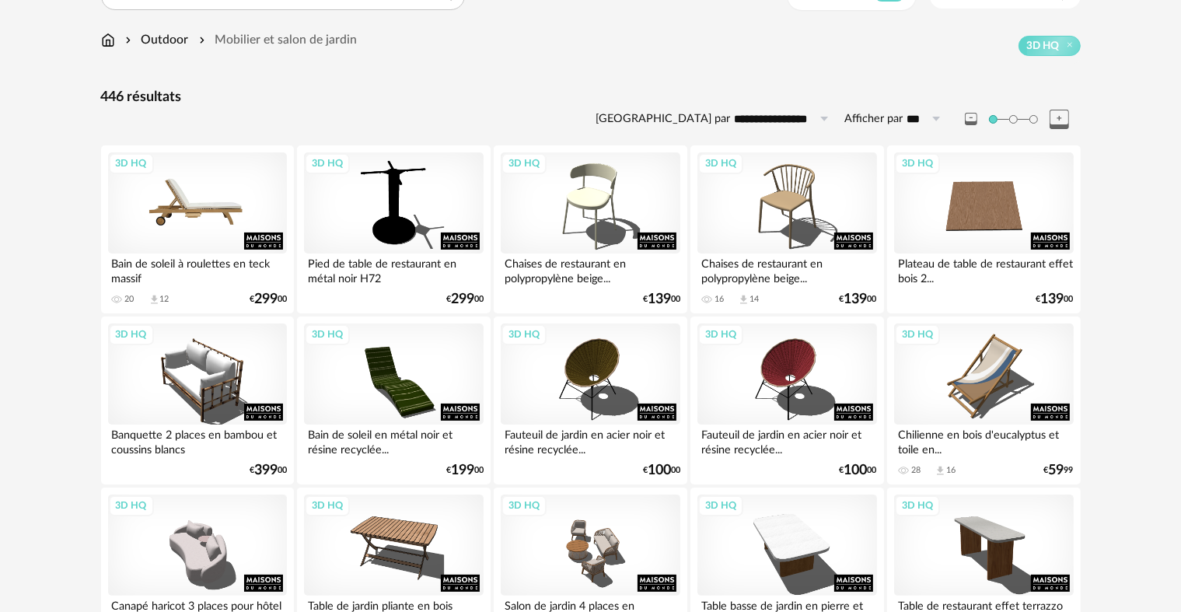
click at [238, 200] on div "3D HQ" at bounding box center [197, 202] width 179 height 101
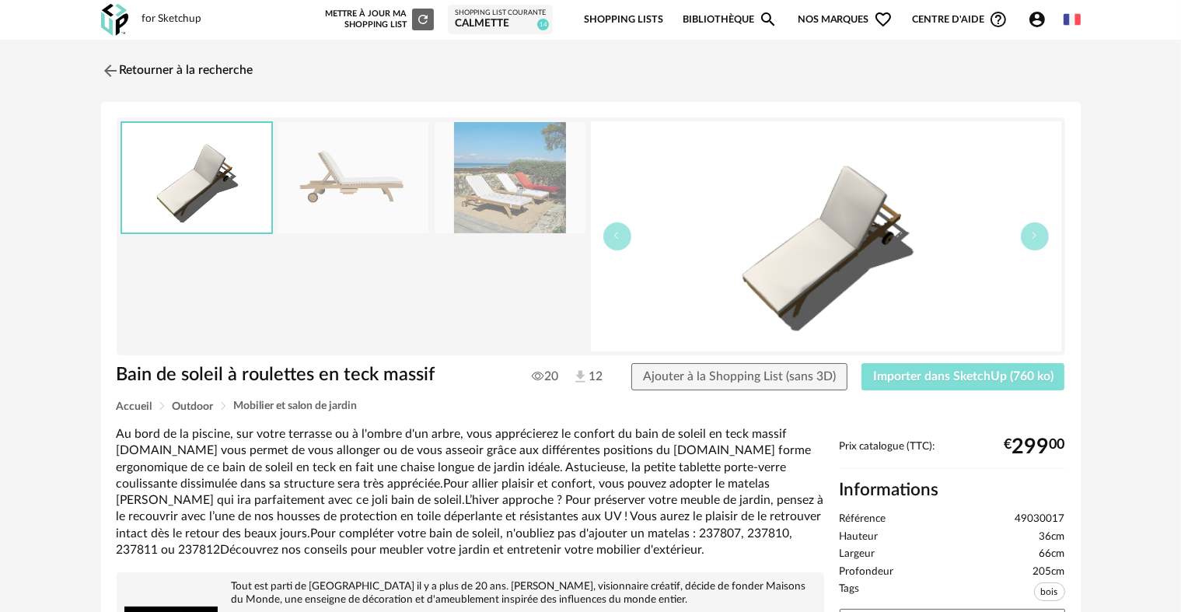
click at [890, 368] on button "Importer dans SketchUp (760 ko)" at bounding box center [964, 377] width 204 height 28
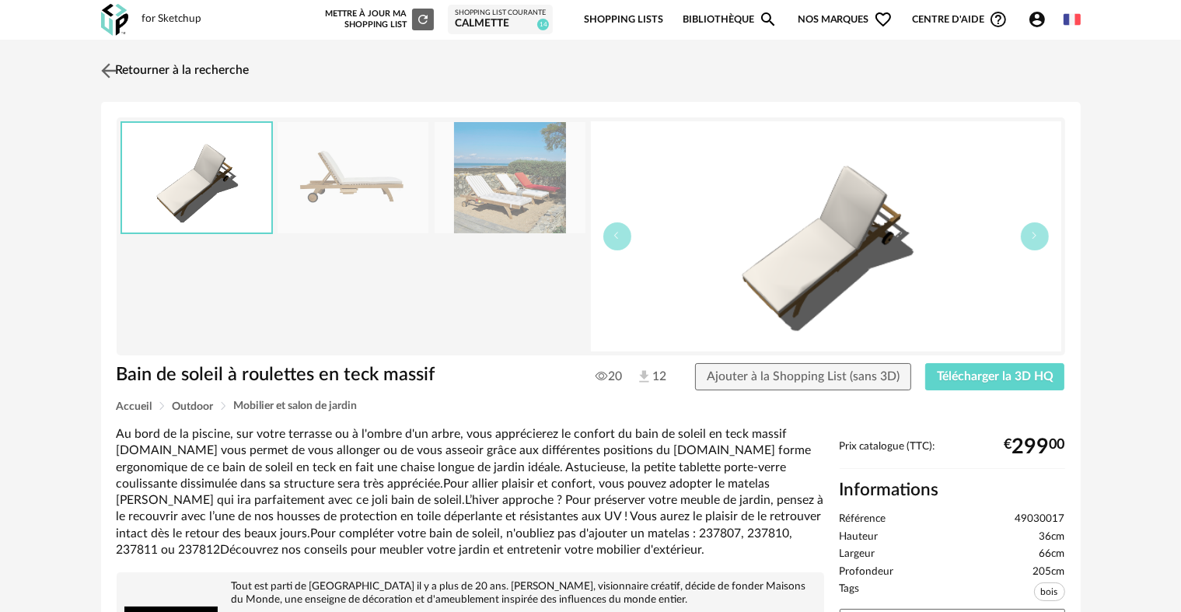
click at [107, 69] on img at bounding box center [108, 70] width 23 height 23
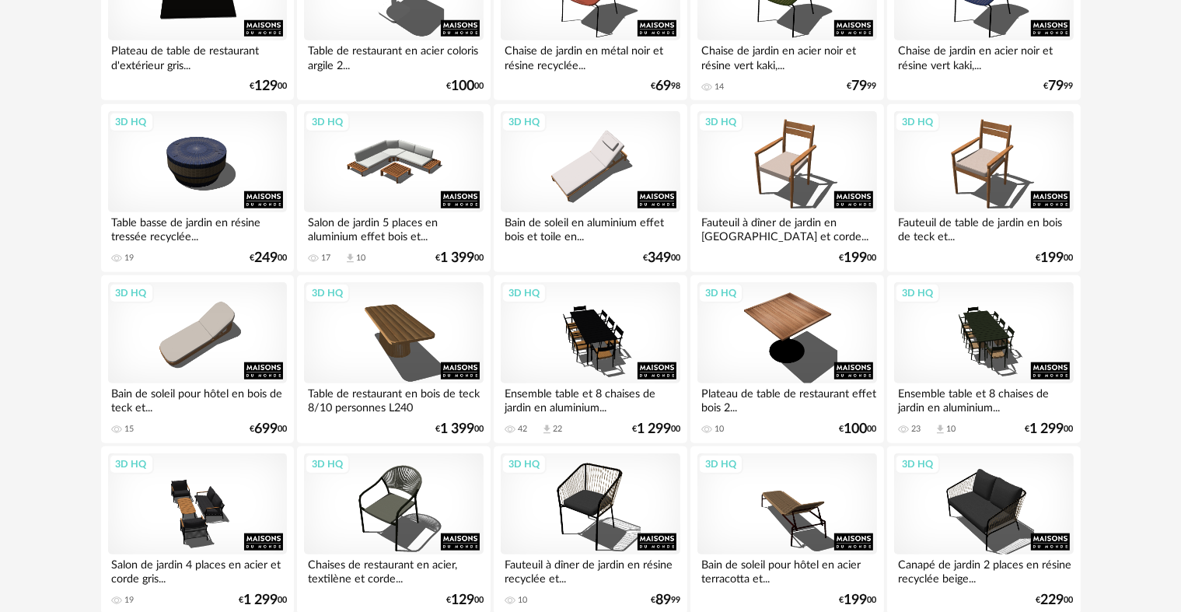
scroll to position [1411, 0]
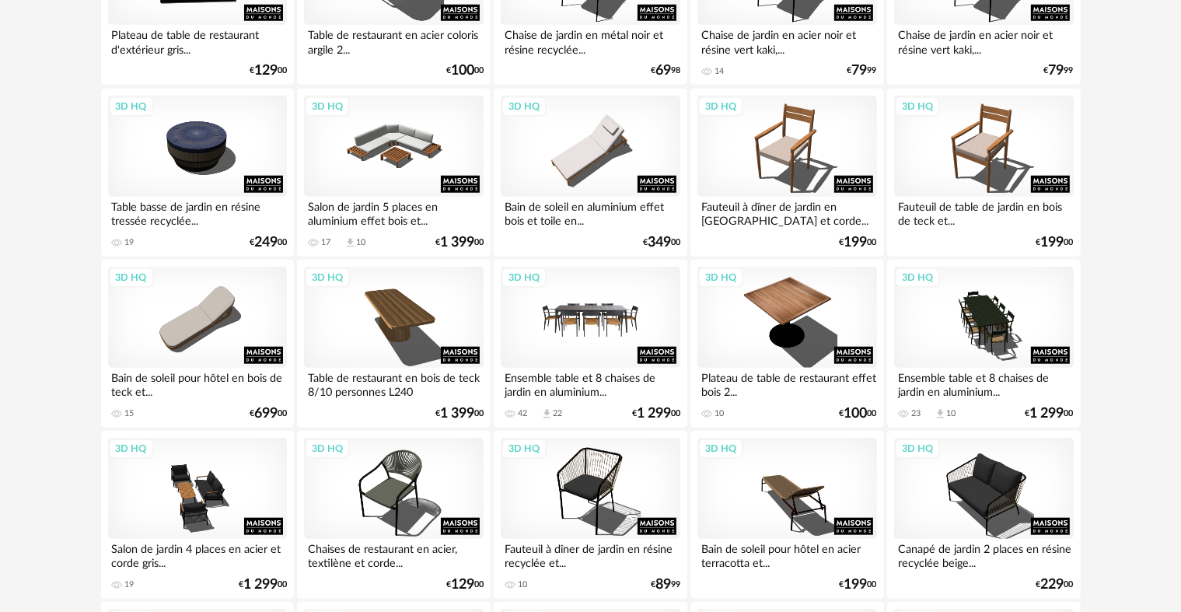
click at [621, 317] on div "3D HQ" at bounding box center [590, 317] width 179 height 101
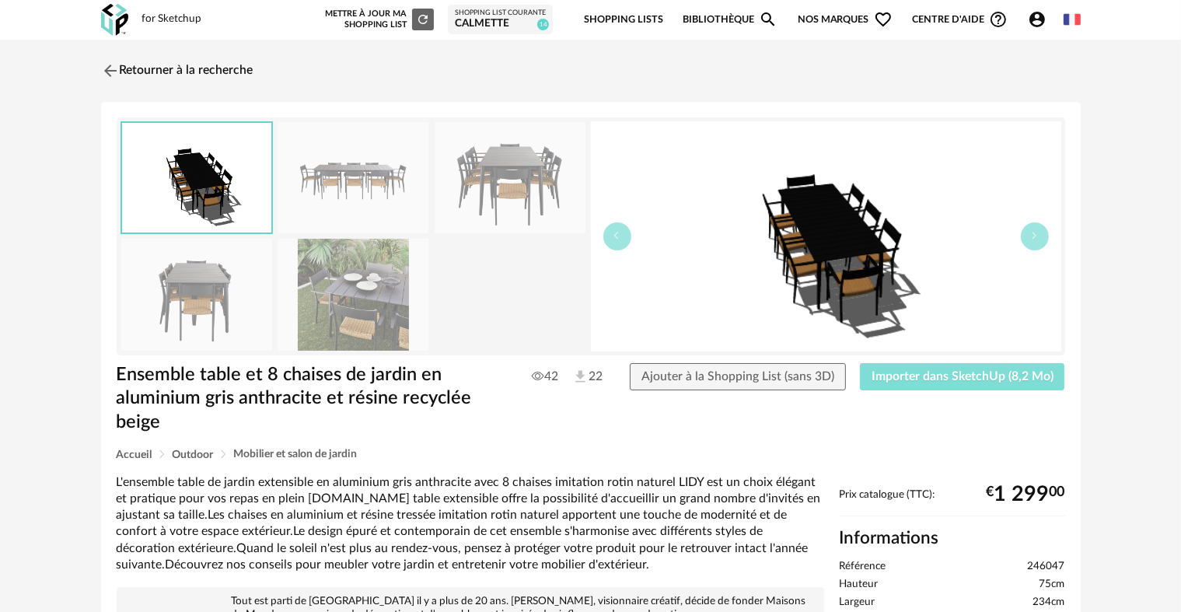
click at [908, 374] on span "Importer dans SketchUp (8,2 Mo)" at bounding box center [963, 376] width 182 height 12
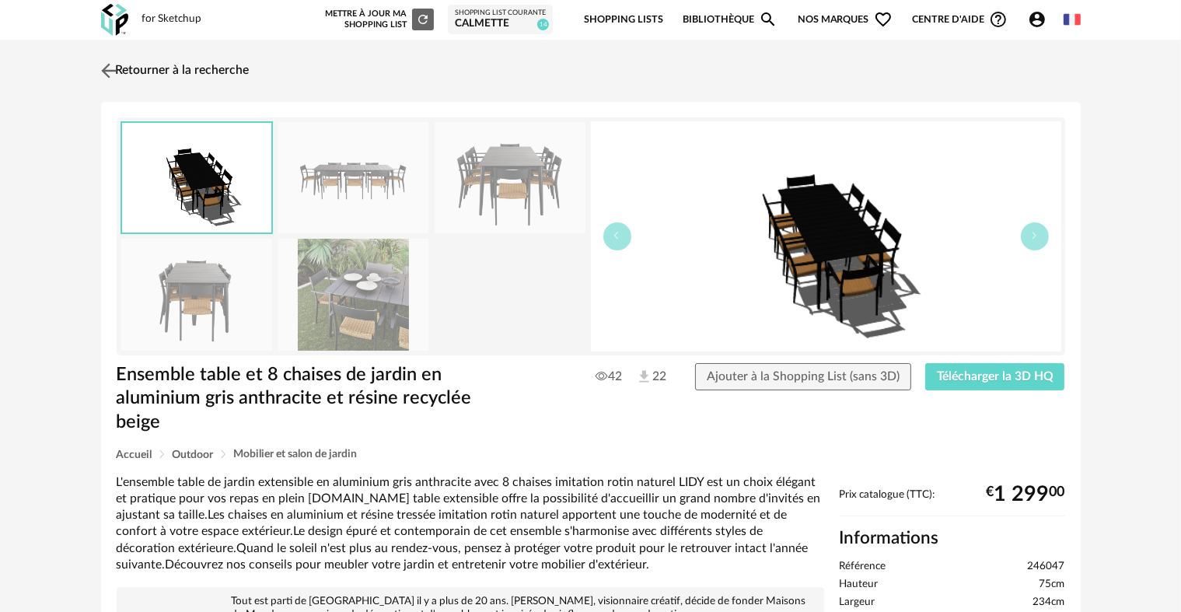
click at [109, 70] on img at bounding box center [108, 70] width 23 height 23
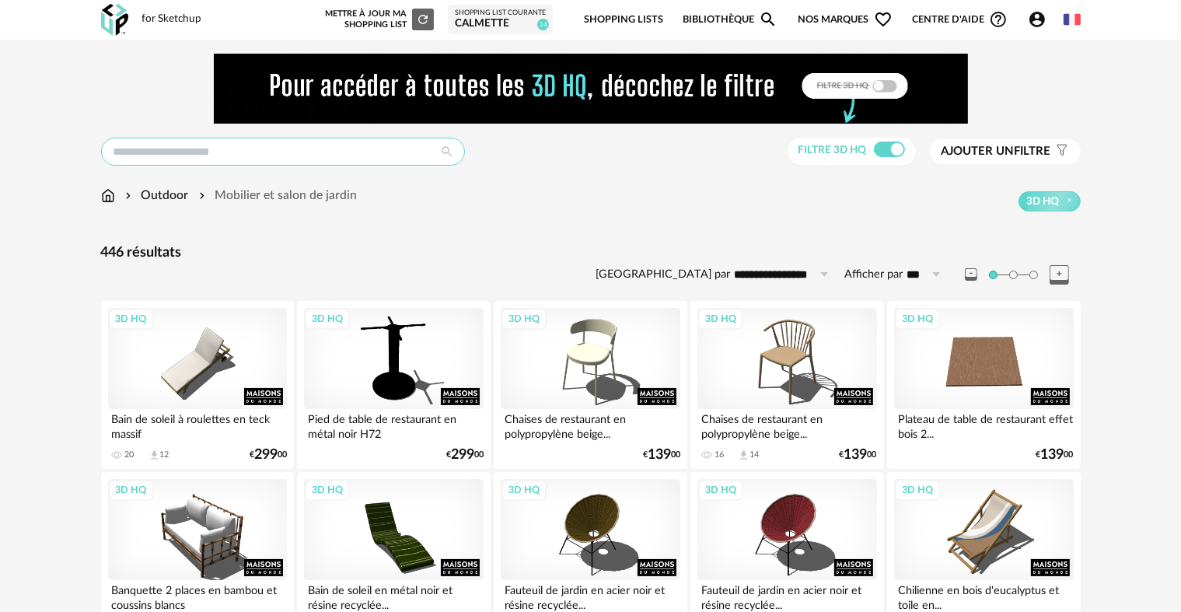
click at [221, 147] on input "text" at bounding box center [283, 152] width 364 height 28
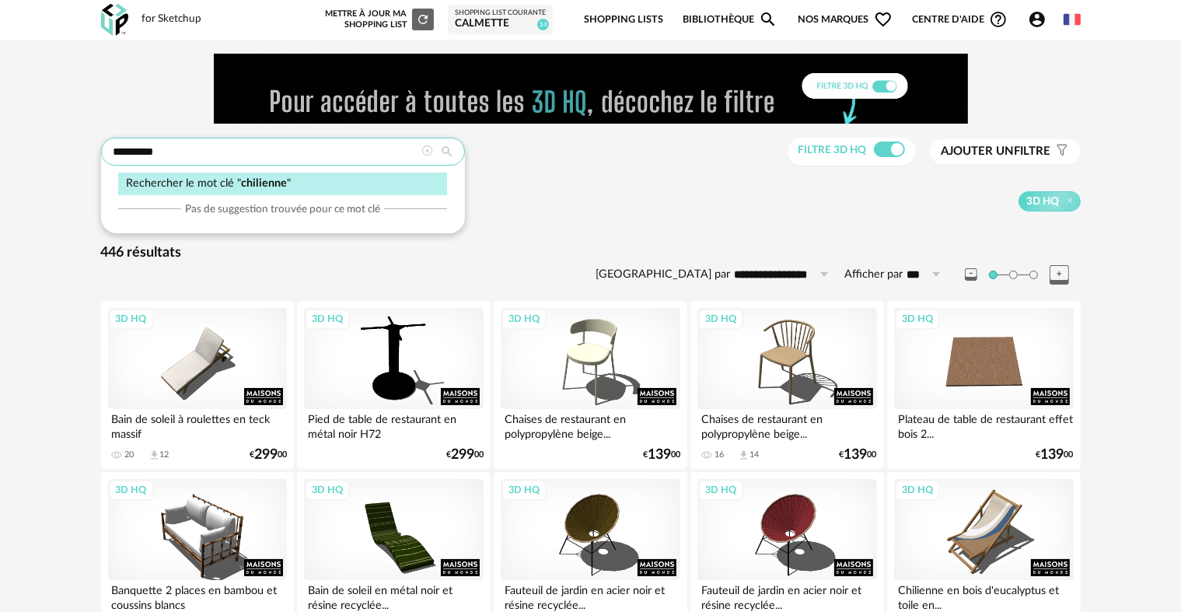
type input "*********"
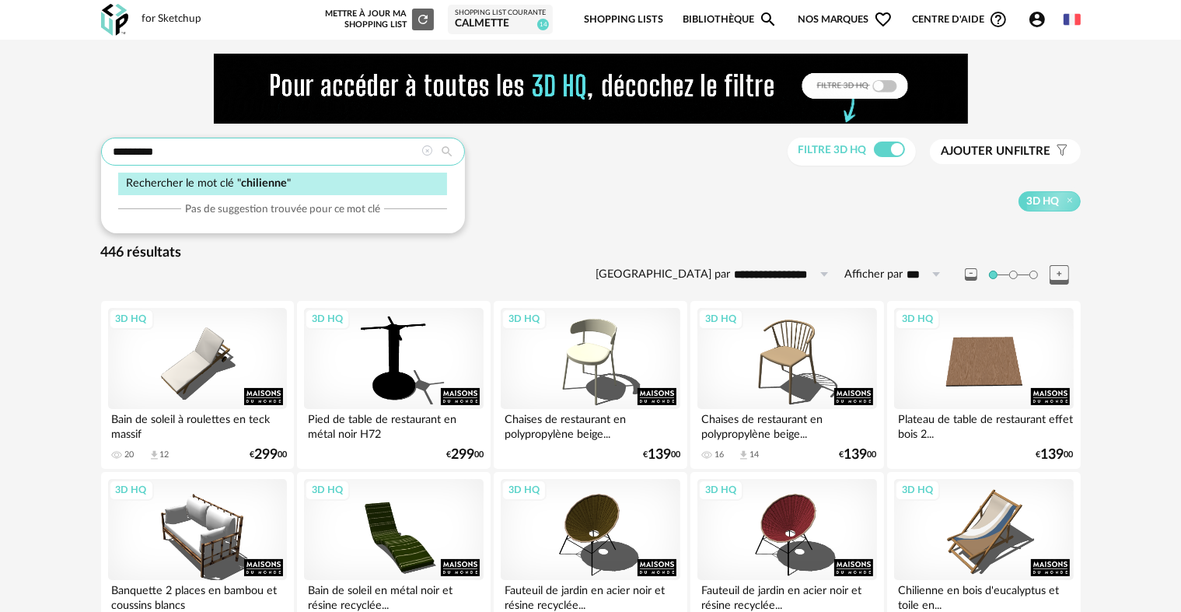
type input "**********"
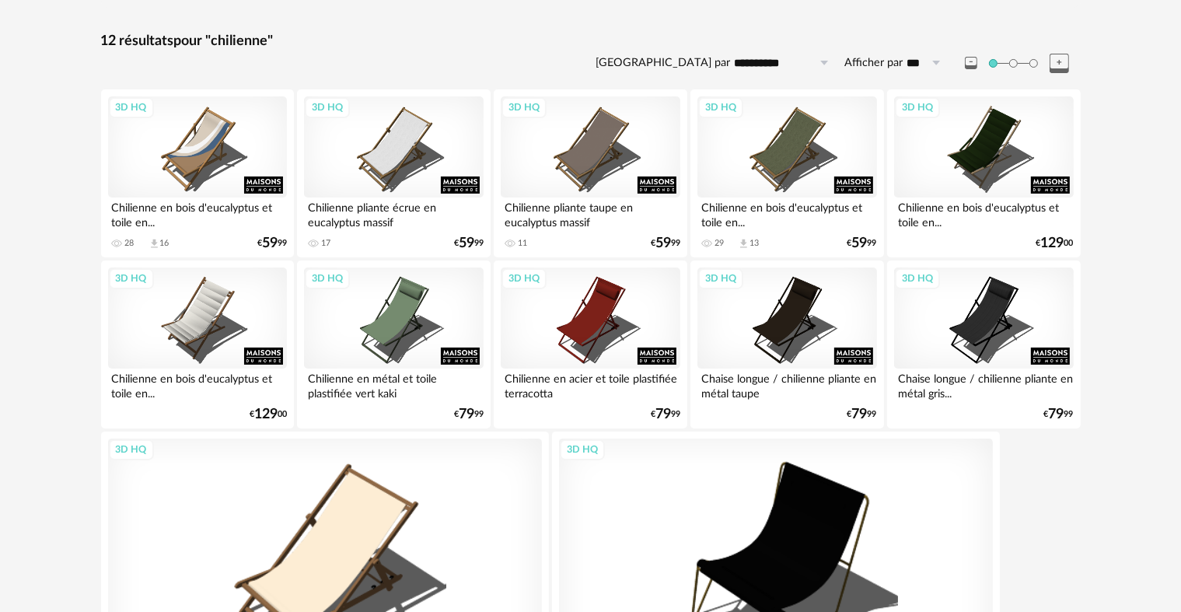
scroll to position [175, 0]
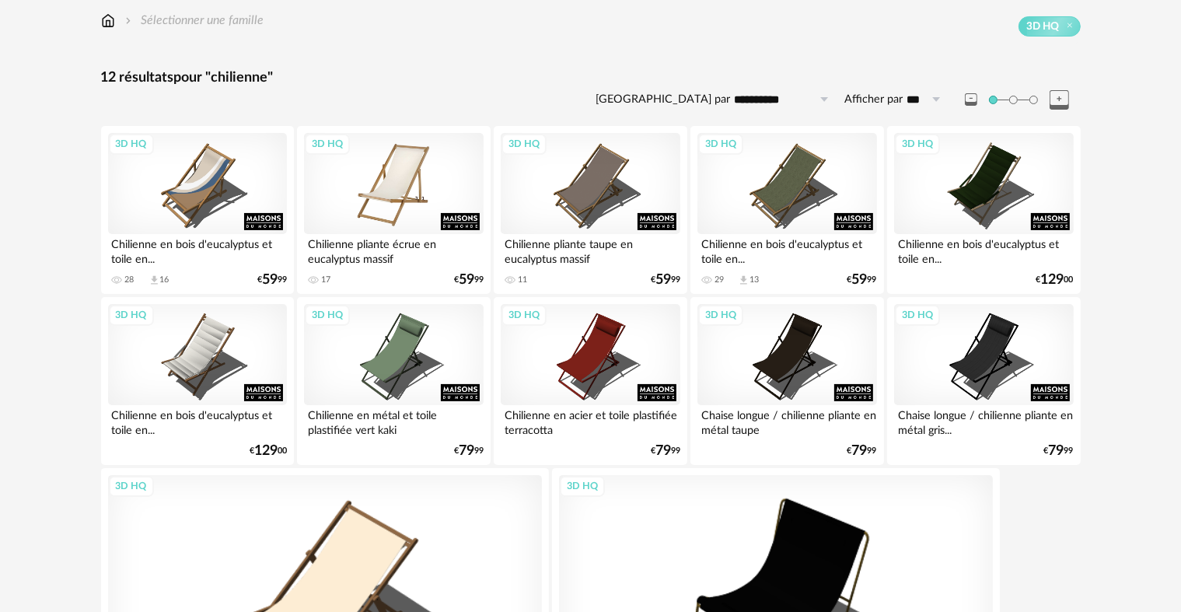
click at [398, 187] on div "3D HQ" at bounding box center [393, 183] width 179 height 101
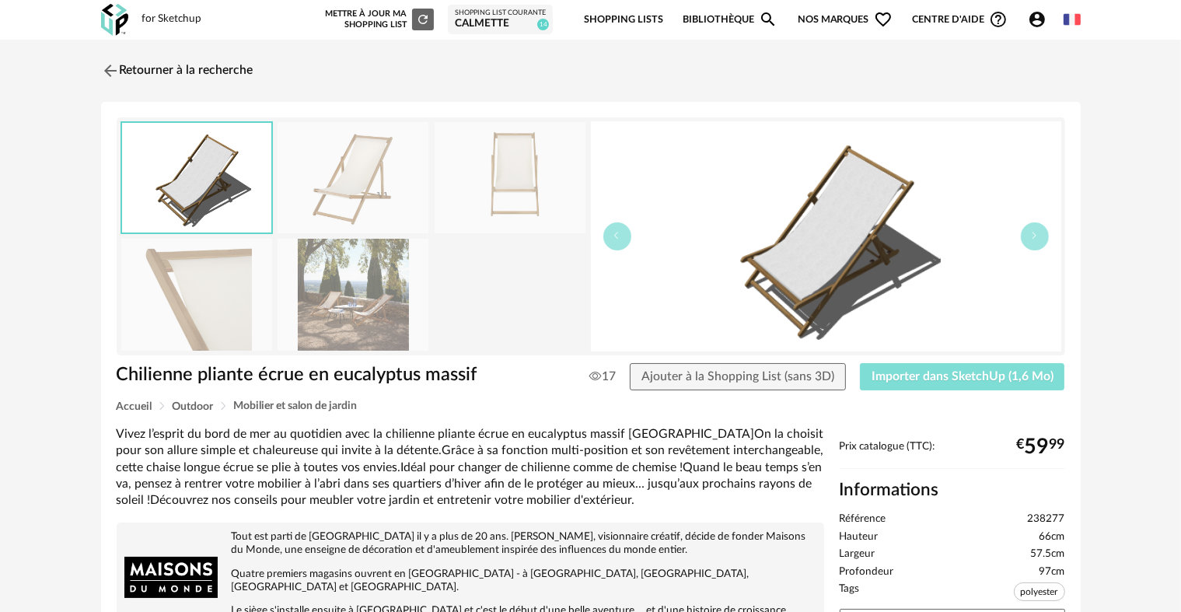
click at [977, 383] on button "Importer dans SketchUp (1,6 Mo)" at bounding box center [962, 377] width 205 height 28
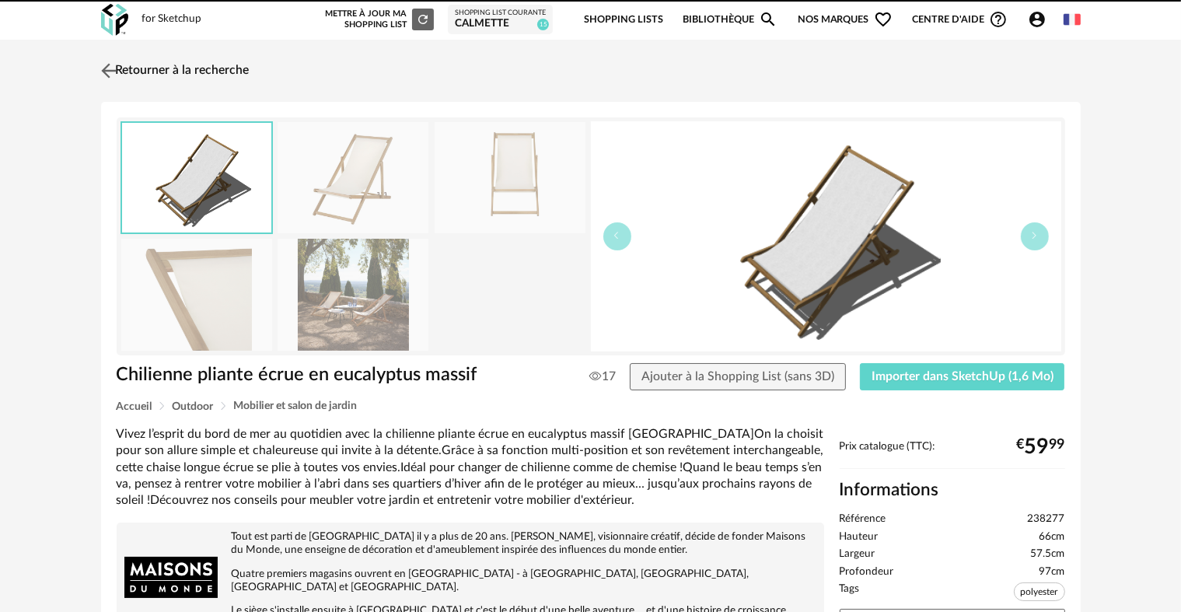
click at [104, 62] on img at bounding box center [108, 70] width 23 height 23
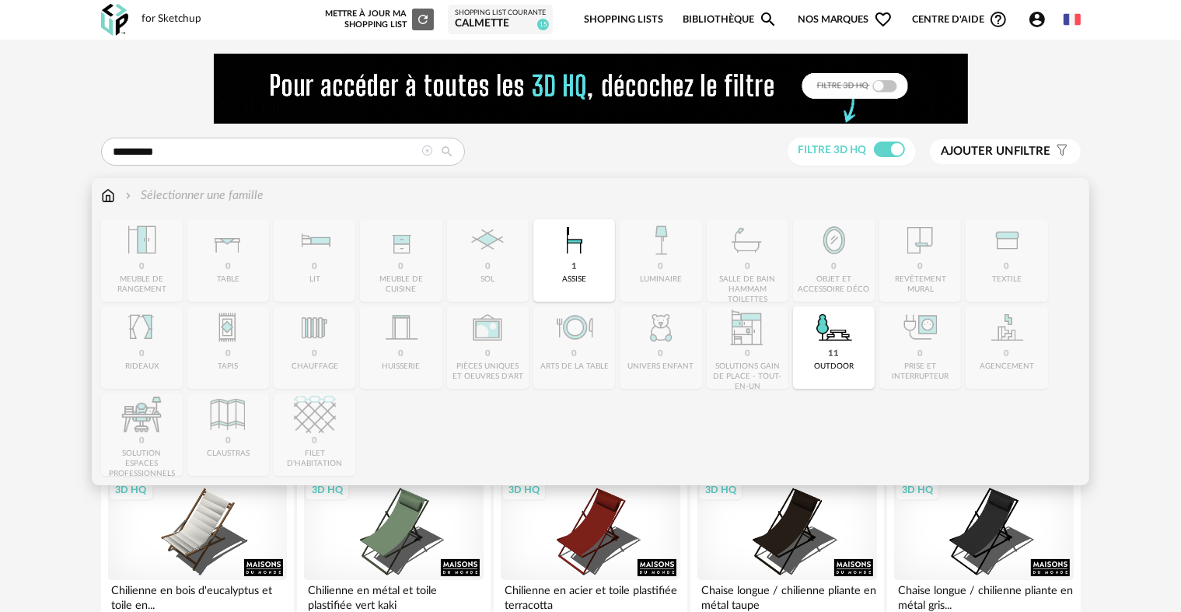
click at [103, 190] on img at bounding box center [108, 196] width 14 height 18
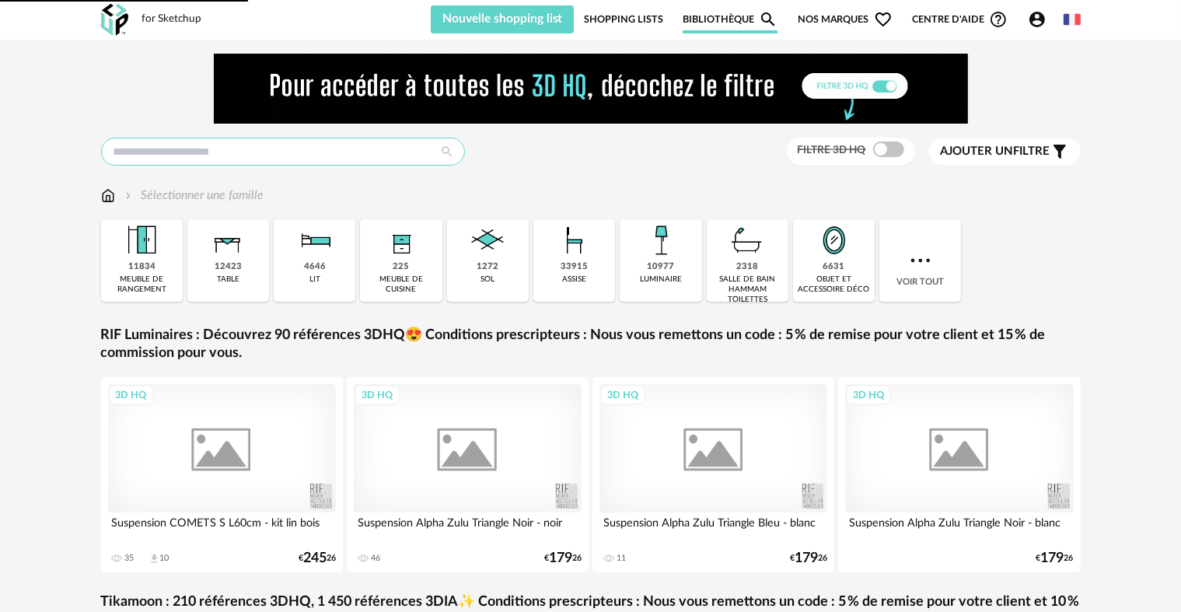
click at [257, 156] on input "text" at bounding box center [283, 152] width 364 height 28
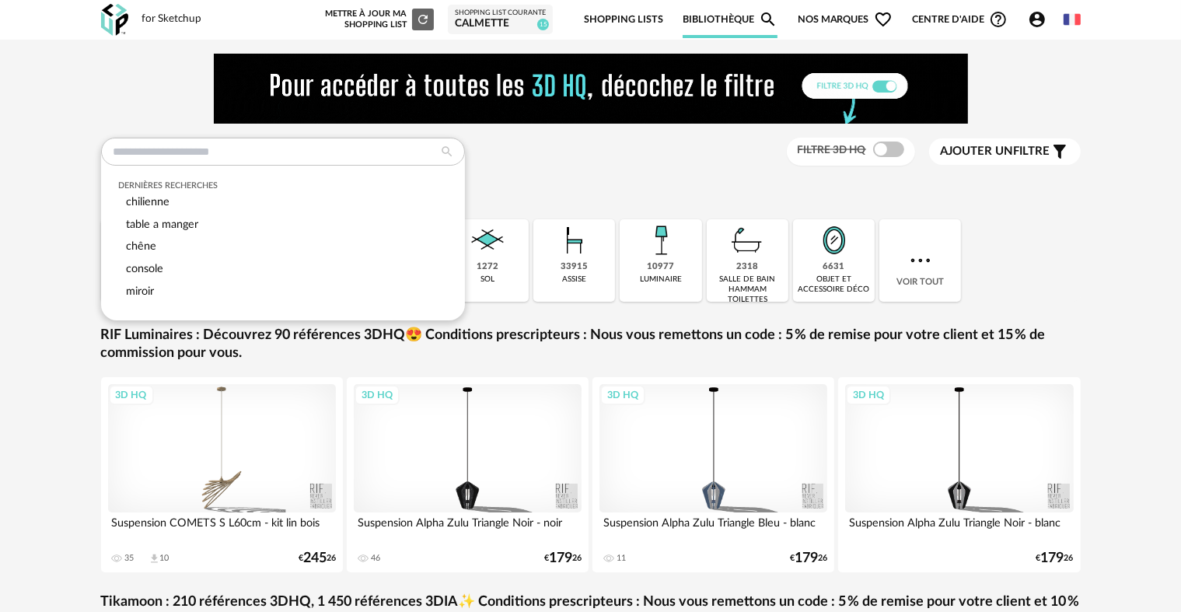
click at [16, 233] on div "Dernières recherches chilienne table a manger chêne console miroir Filtre 3D HQ…" at bounding box center [590, 464] width 1181 height 848
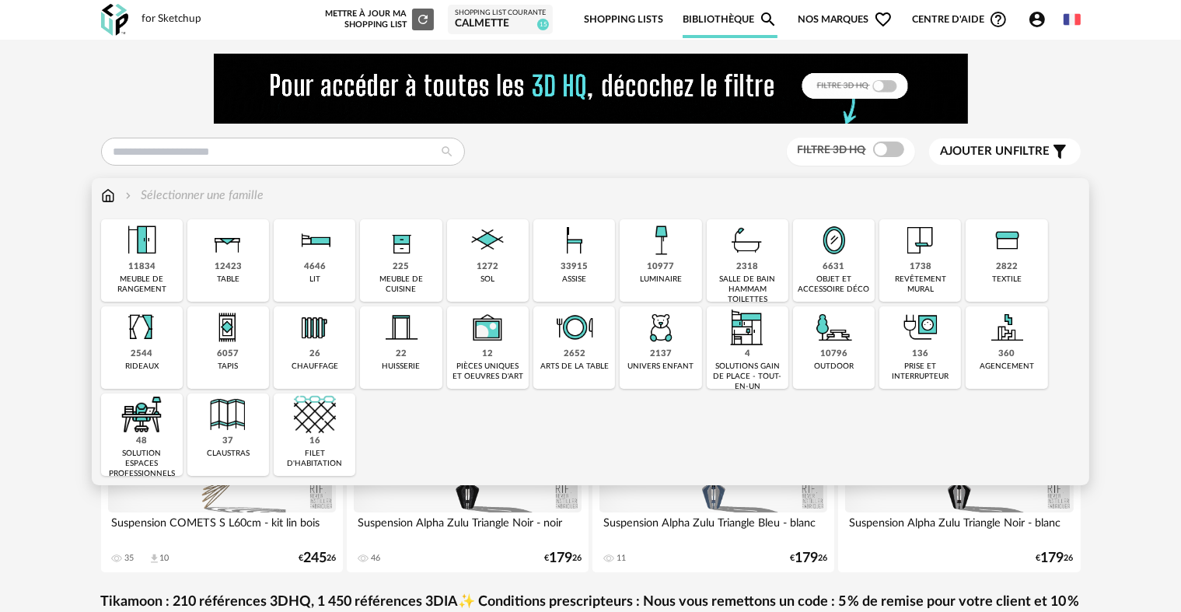
click at [853, 358] on div "10796 outdoor" at bounding box center [834, 347] width 82 height 82
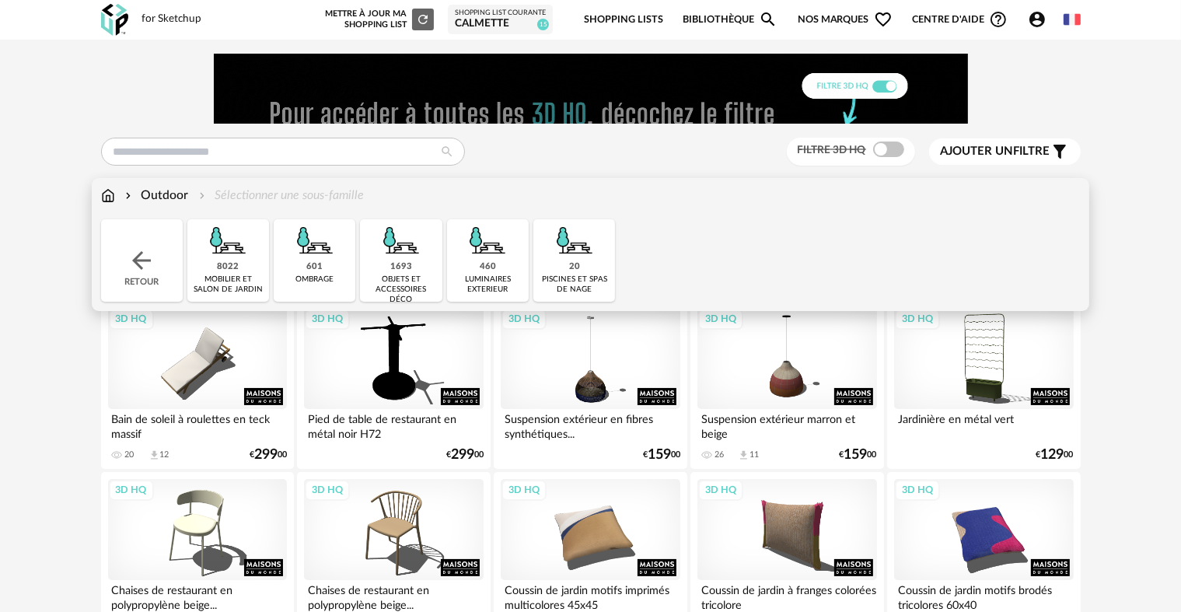
click at [227, 264] on div "8022" at bounding box center [228, 267] width 22 height 12
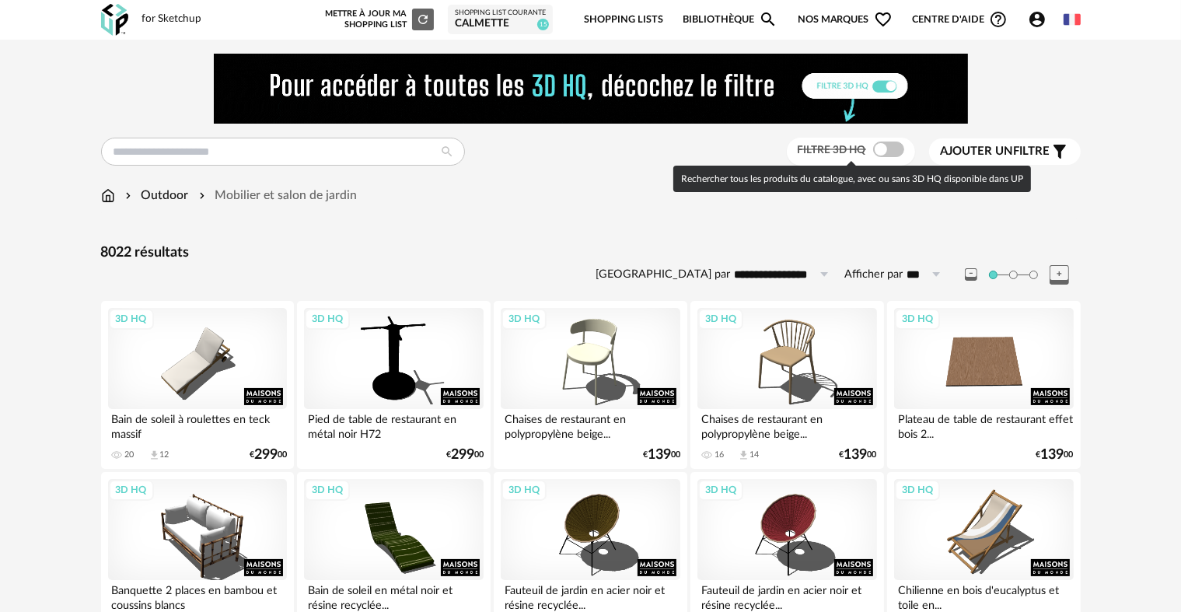
click at [883, 146] on span at bounding box center [888, 150] width 31 height 16
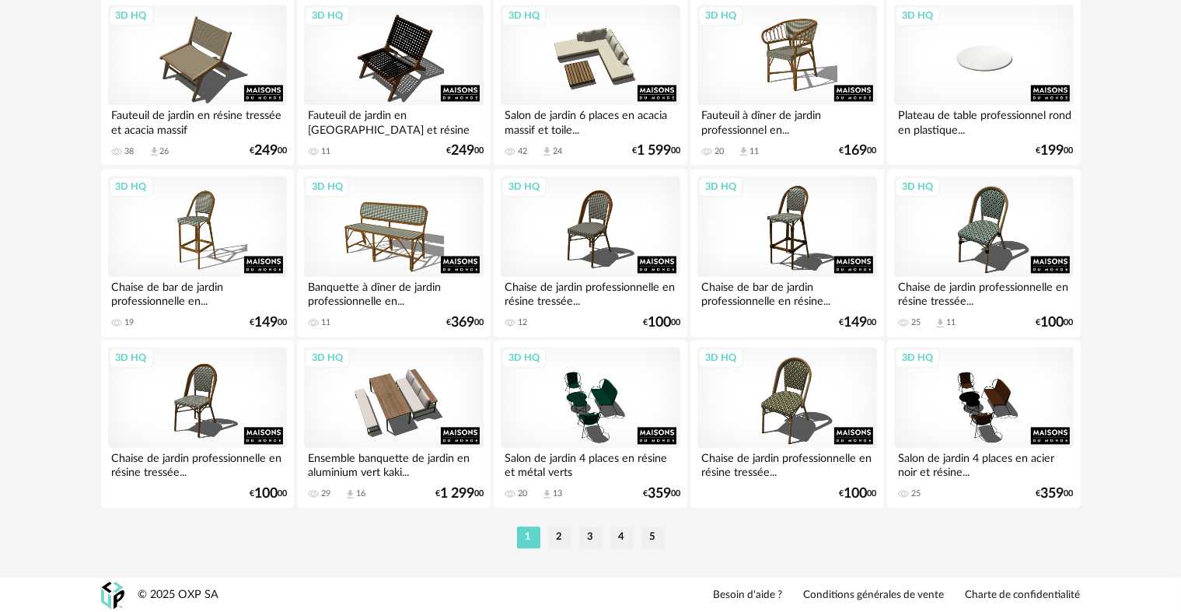
scroll to position [3214, 0]
drag, startPoint x: 569, startPoint y: 536, endPoint x: 590, endPoint y: 524, distance: 24.0
click at [569, 535] on li "2" at bounding box center [559, 538] width 23 height 22
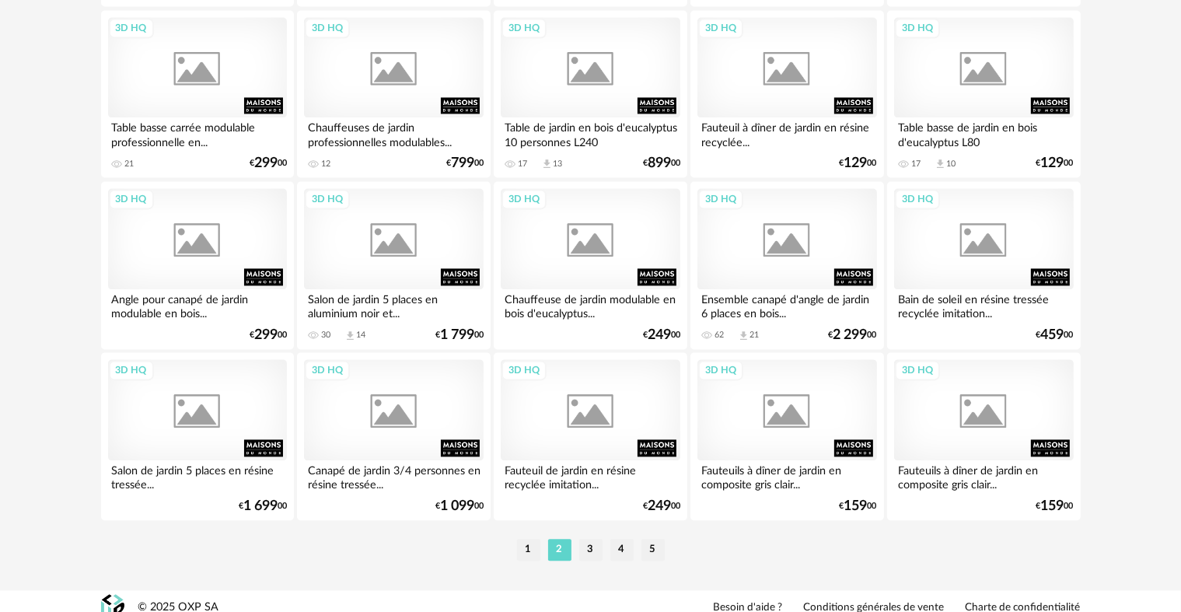
scroll to position [3214, 0]
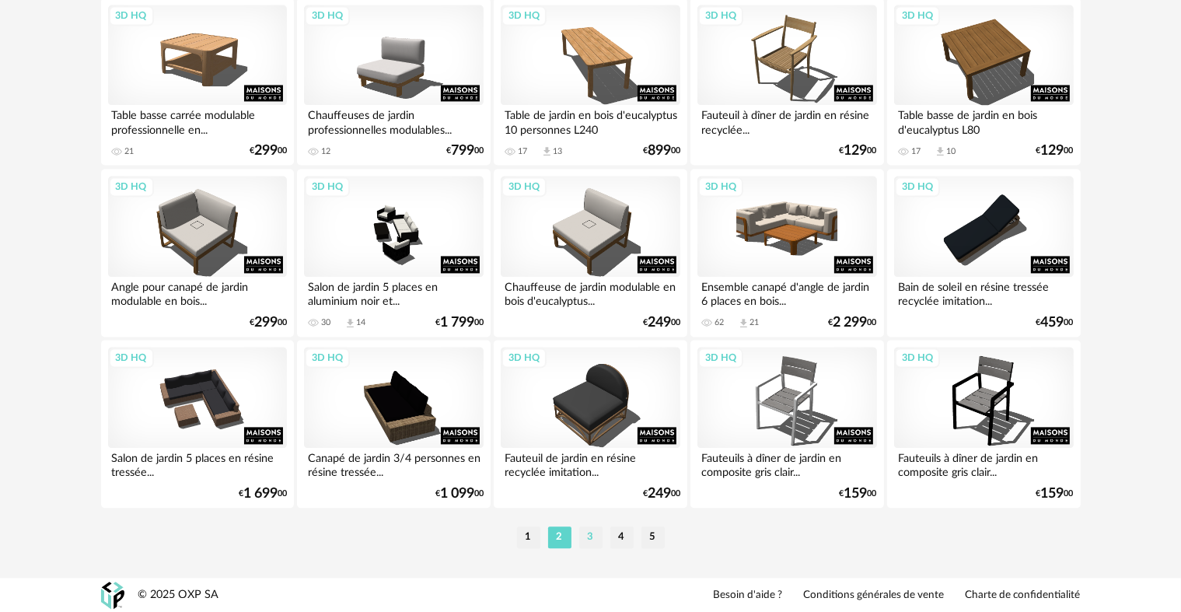
click at [590, 535] on li "3" at bounding box center [590, 538] width 23 height 22
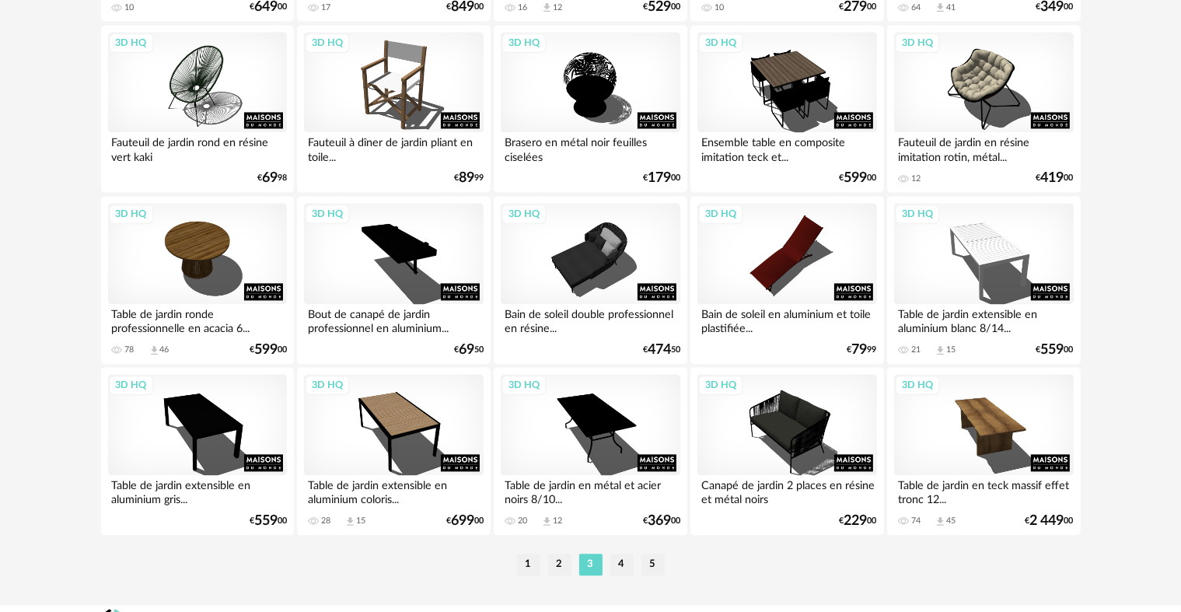
scroll to position [3189, 0]
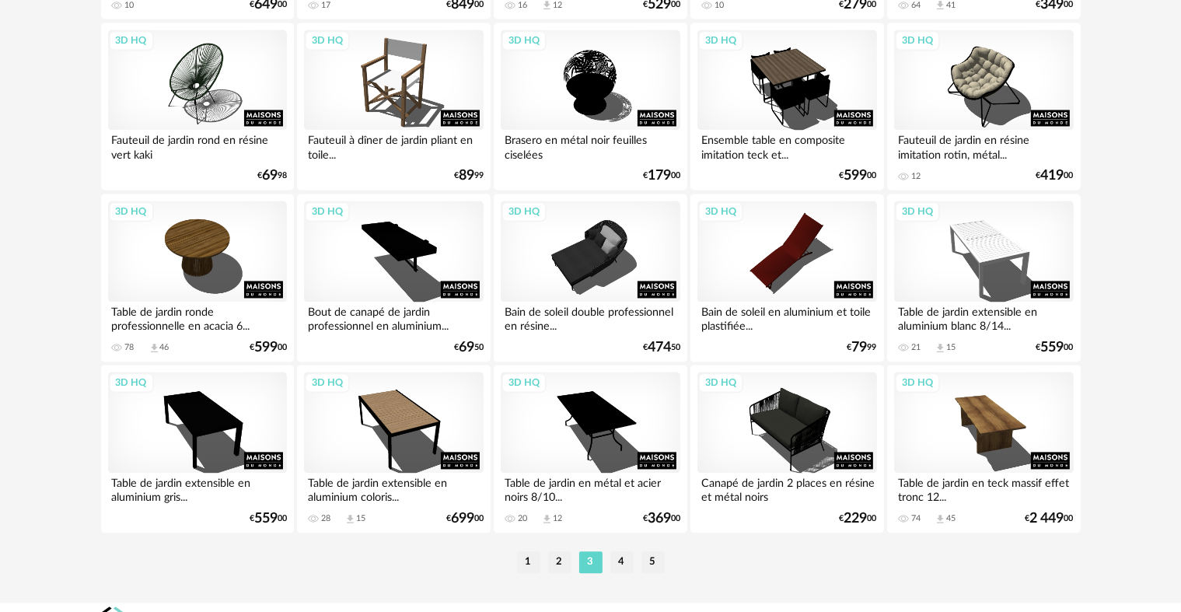
click at [622, 562] on li "4" at bounding box center [622, 562] width 23 height 22
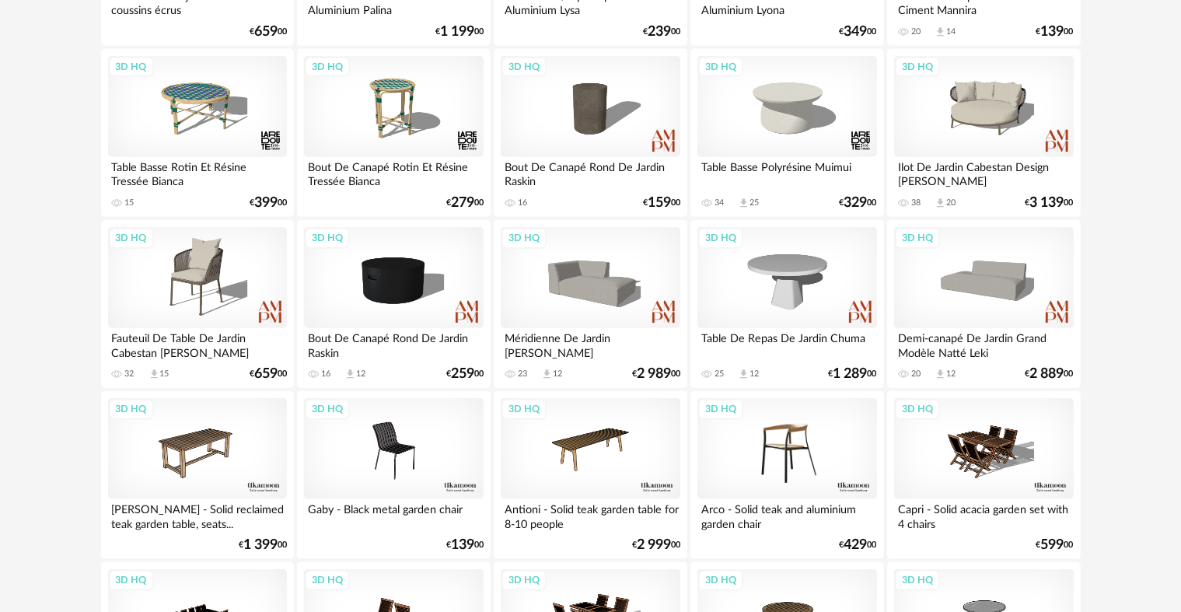
scroll to position [1867, 0]
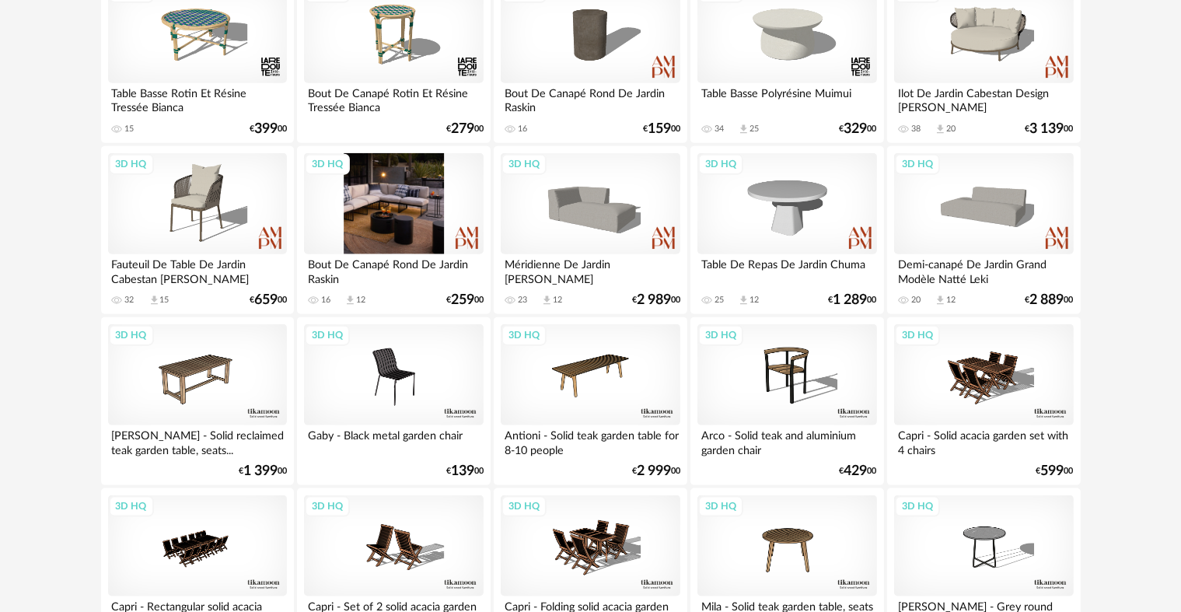
click at [358, 203] on div "3D HQ" at bounding box center [393, 203] width 179 height 101
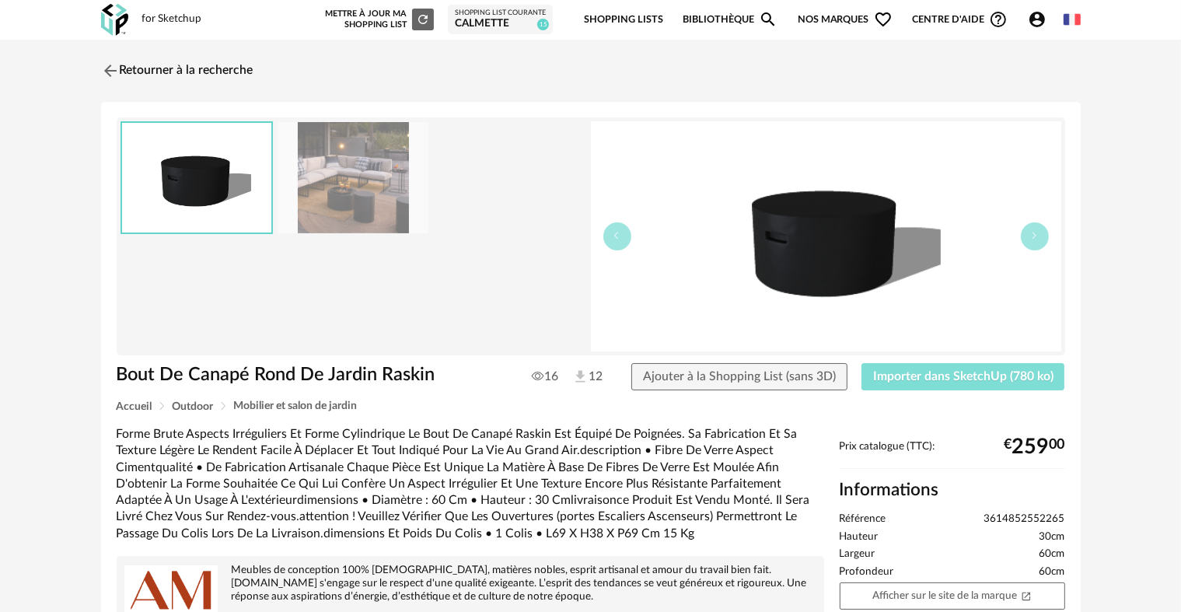
click at [921, 380] on span "Importer dans SketchUp (780 ko)" at bounding box center [963, 376] width 180 height 12
